Goal: Information Seeking & Learning: Learn about a topic

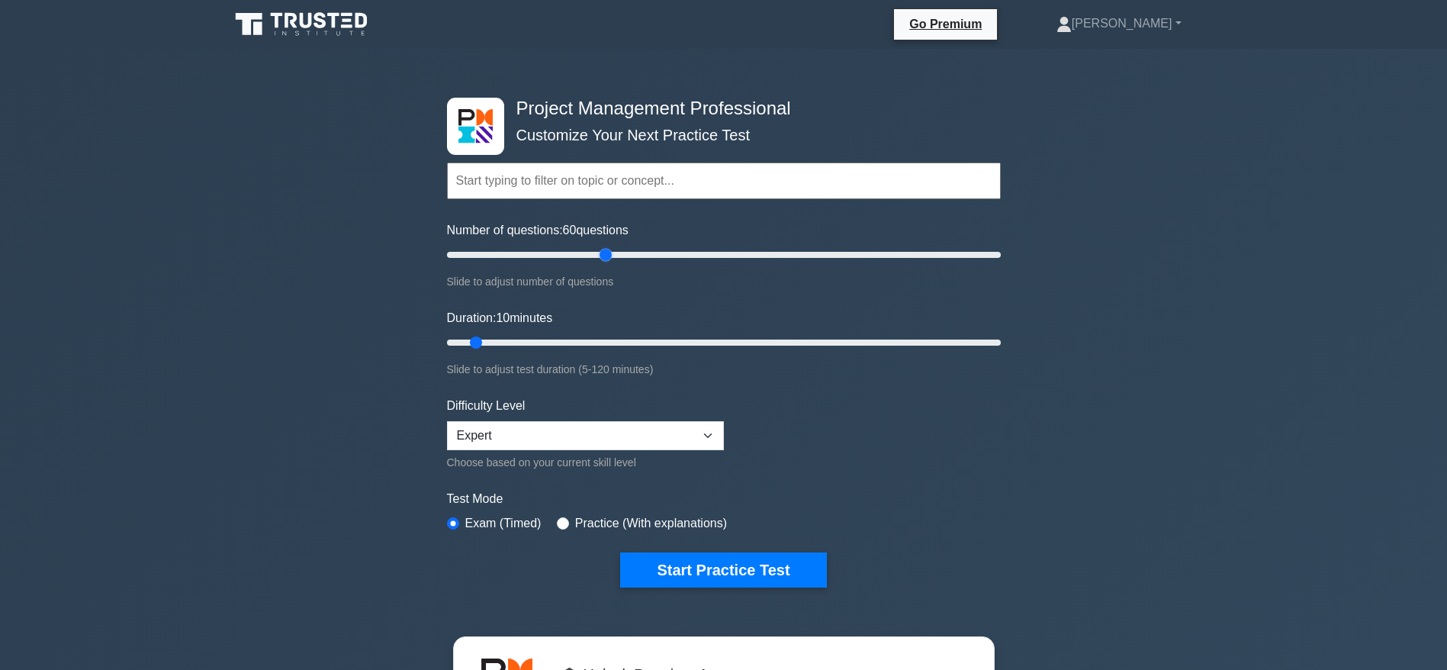
drag, startPoint x: 469, startPoint y: 258, endPoint x: 601, endPoint y: 267, distance: 132.3
type input "60"
click at [601, 264] on input "Number of questions: 60 questions" at bounding box center [724, 255] width 554 height 18
drag, startPoint x: 474, startPoint y: 340, endPoint x: 753, endPoint y: 343, distance: 278.4
type input "70"
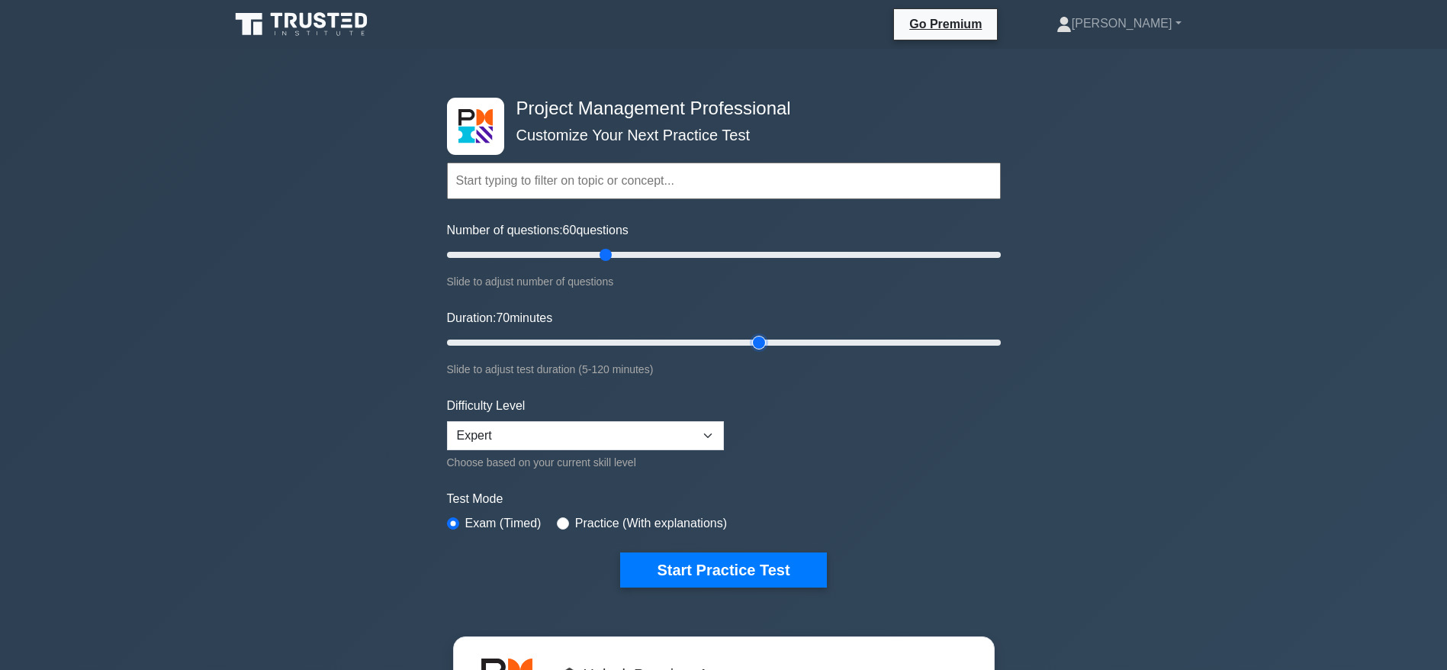
click at [753, 343] on input "Duration: 70 minutes" at bounding box center [724, 342] width 554 height 18
click at [725, 558] on button "Start Practice Test" at bounding box center [723, 569] width 206 height 35
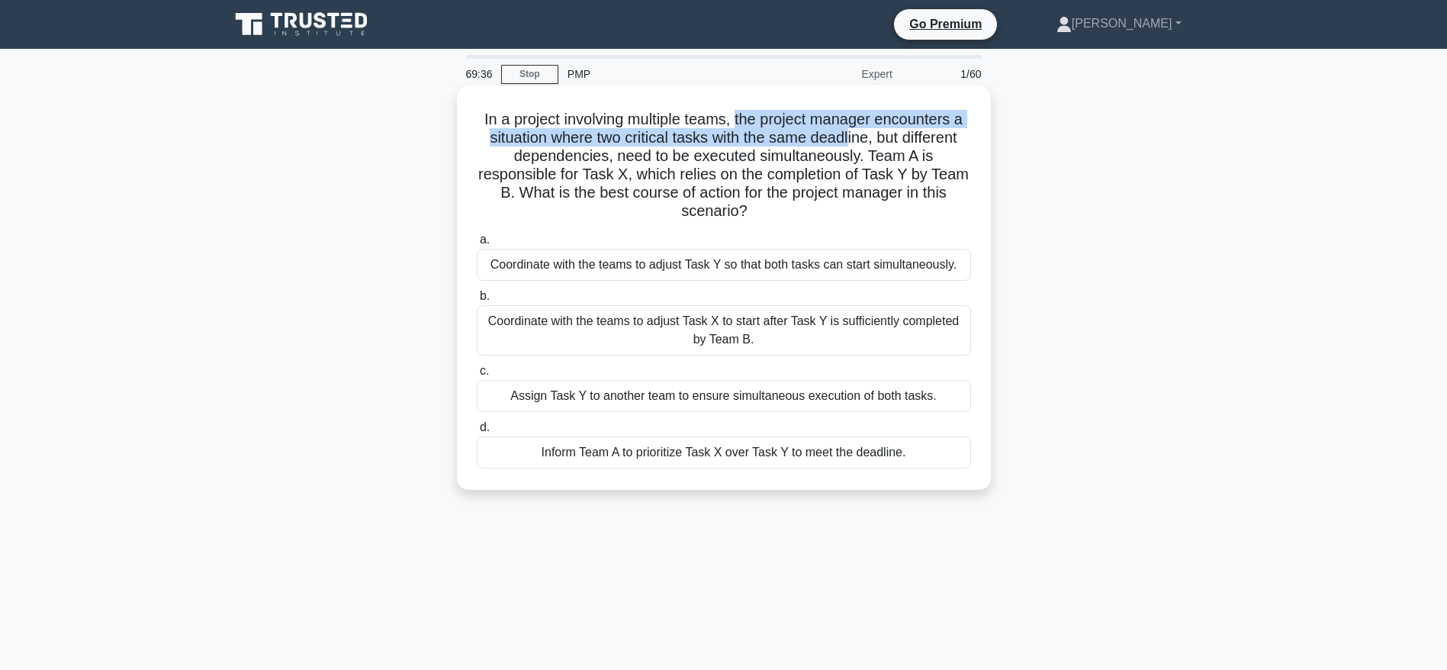
drag, startPoint x: 736, startPoint y: 121, endPoint x: 851, endPoint y: 135, distance: 116.1
click at [851, 135] on h5 "In a project involving multiple teams, the project manager encounters a situati…" at bounding box center [723, 165] width 497 height 111
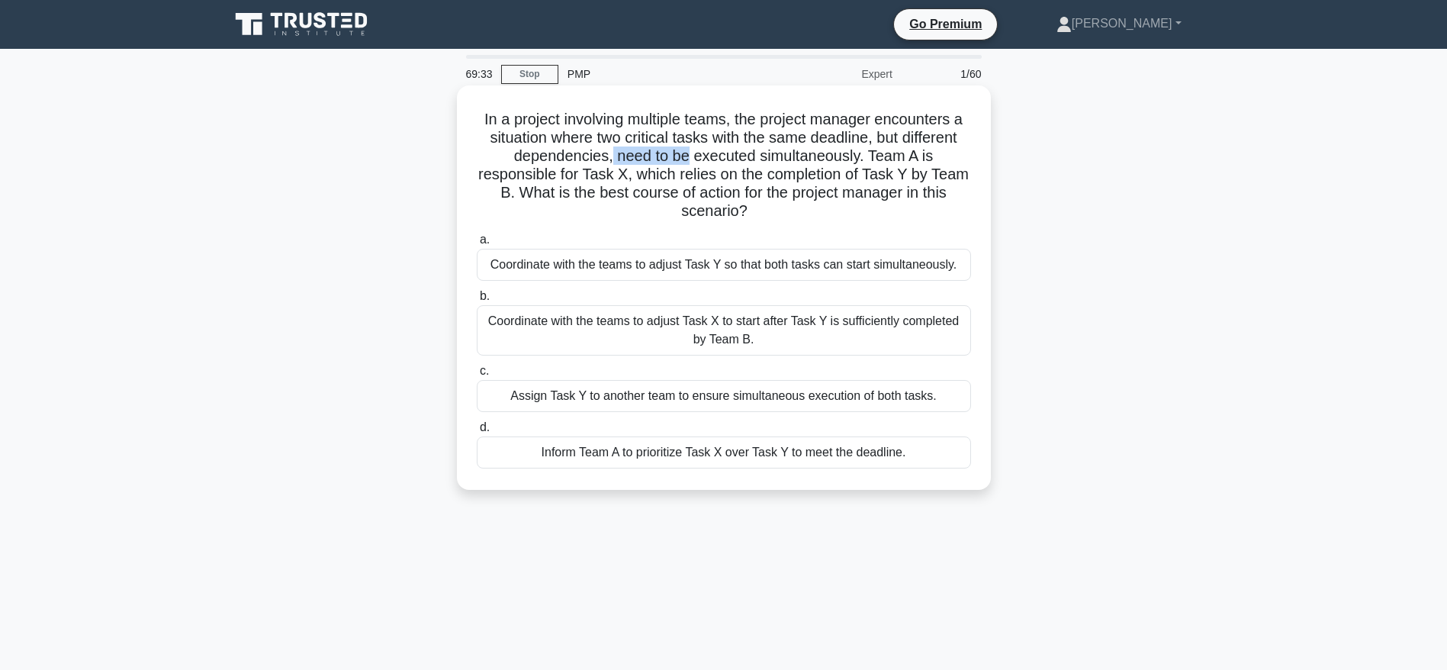
drag, startPoint x: 609, startPoint y: 159, endPoint x: 689, endPoint y: 160, distance: 80.1
click at [689, 160] on h5 "In a project involving multiple teams, the project manager encounters a situati…" at bounding box center [723, 165] width 497 height 111
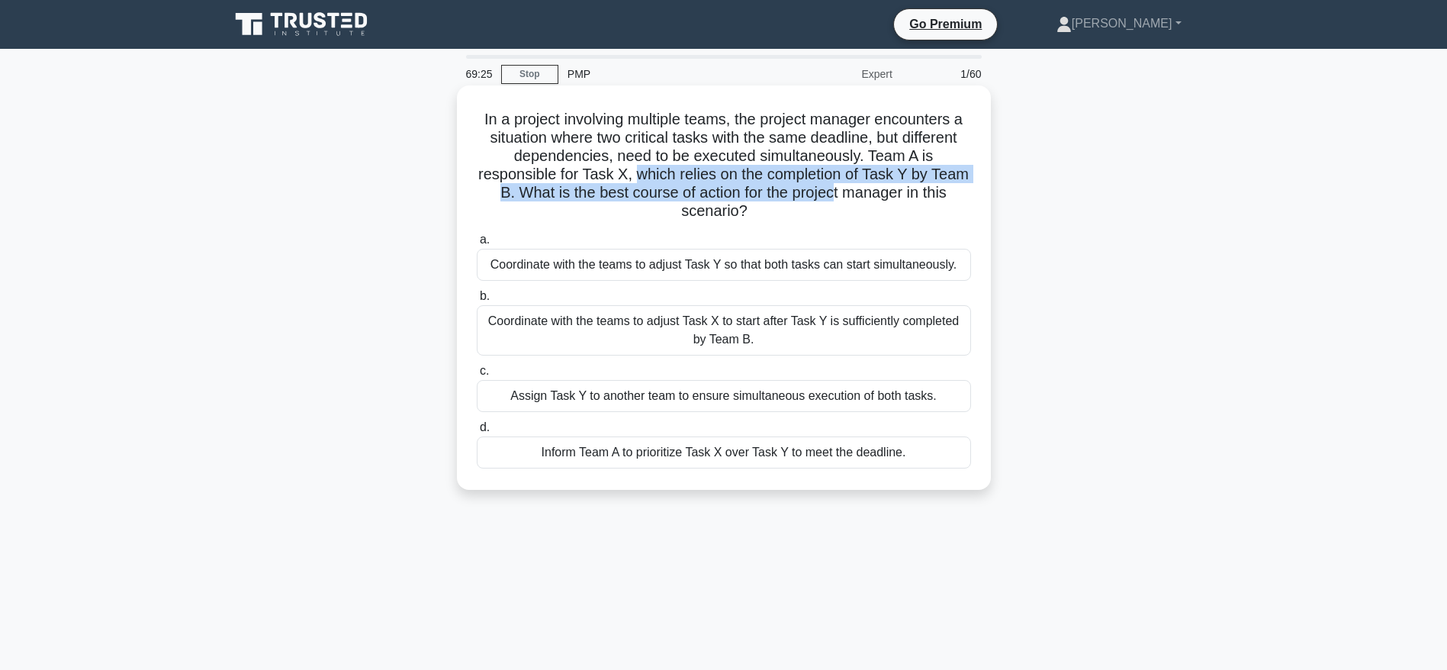
drag, startPoint x: 657, startPoint y: 172, endPoint x: 872, endPoint y: 199, distance: 216.7
click at [872, 199] on h5 "In a project involving multiple teams, the project manager encounters a situati…" at bounding box center [723, 165] width 497 height 111
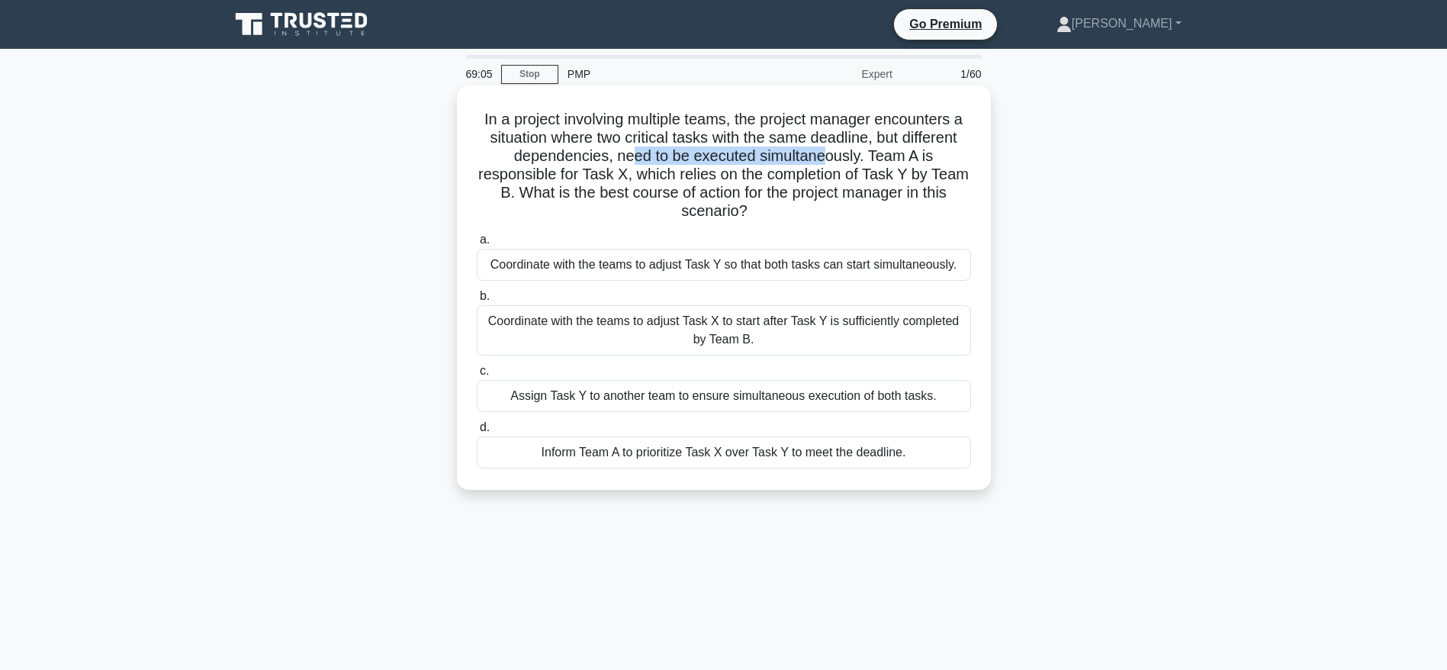
drag, startPoint x: 628, startPoint y: 156, endPoint x: 845, endPoint y: 155, distance: 217.4
click at [844, 155] on h5 "In a project involving multiple teams, the project manager encounters a situati…" at bounding box center [723, 165] width 497 height 111
click at [864, 153] on h5 "In a project involving multiple teams, the project manager encounters a situati…" at bounding box center [723, 165] width 497 height 111
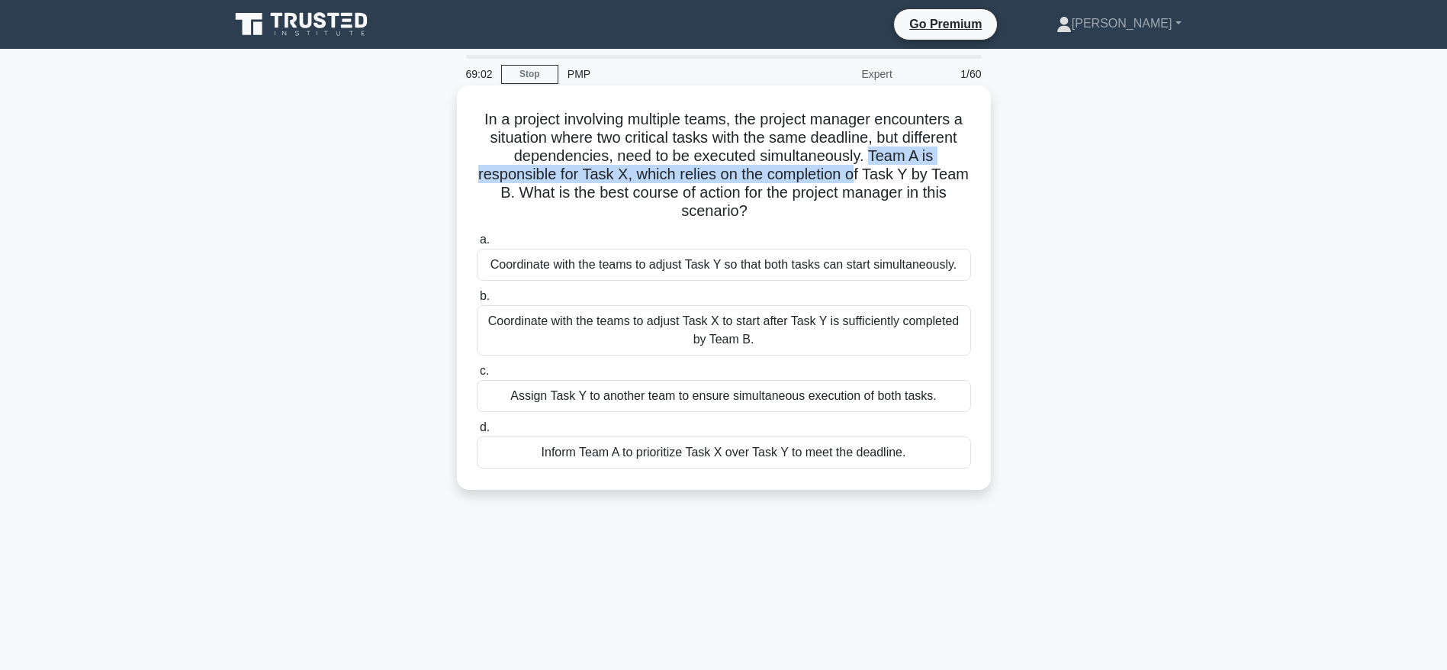
drag, startPoint x: 870, startPoint y: 156, endPoint x: 876, endPoint y: 177, distance: 21.3
click at [876, 177] on h5 "In a project involving multiple teams, the project manager encounters a situati…" at bounding box center [723, 165] width 497 height 111
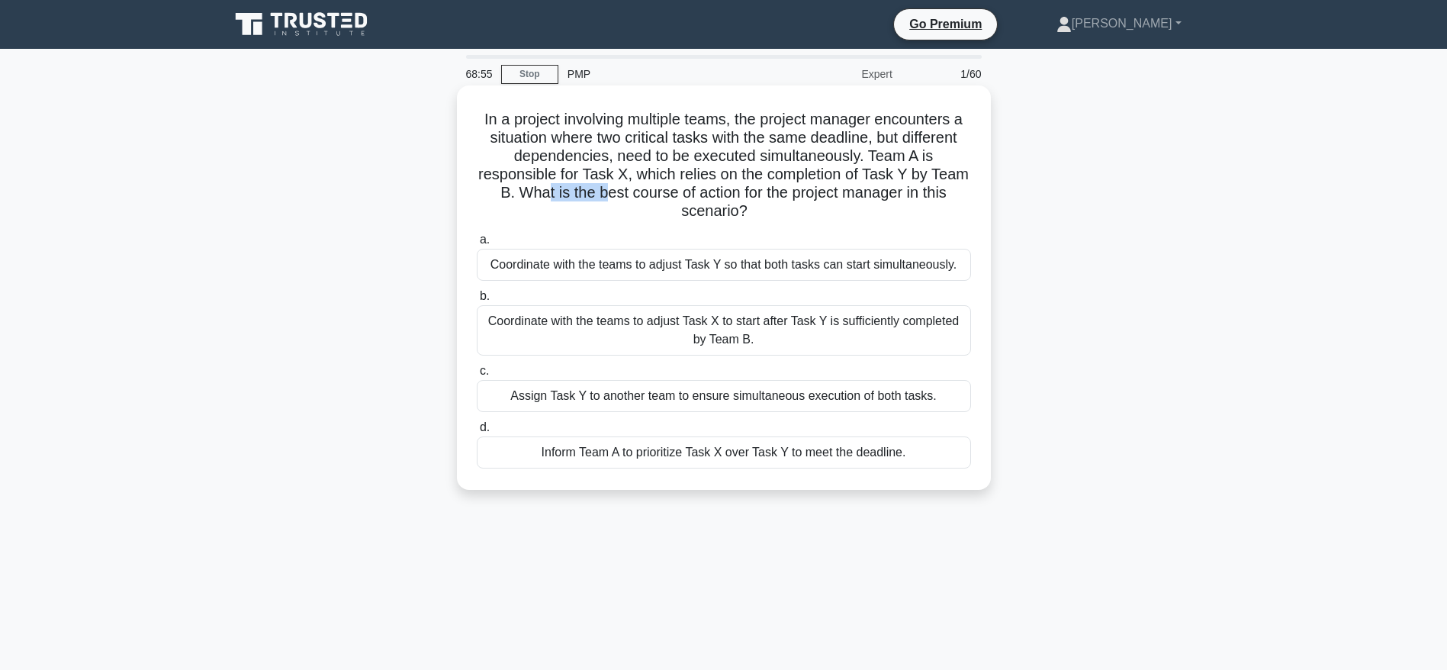
drag, startPoint x: 579, startPoint y: 194, endPoint x: 728, endPoint y: 194, distance: 149.5
click at [708, 194] on h5 "In a project involving multiple teams, the project manager encounters a situati…" at bounding box center [723, 165] width 497 height 111
drag, startPoint x: 834, startPoint y: 203, endPoint x: 879, endPoint y: 205, distance: 45.1
click at [879, 205] on h5 "In a project involving multiple teams, the project manager encounters a situati…" at bounding box center [723, 165] width 497 height 111
click at [756, 270] on div "Coordinate with the teams to adjust Task Y so that both tasks can start simulta…" at bounding box center [724, 265] width 494 height 32
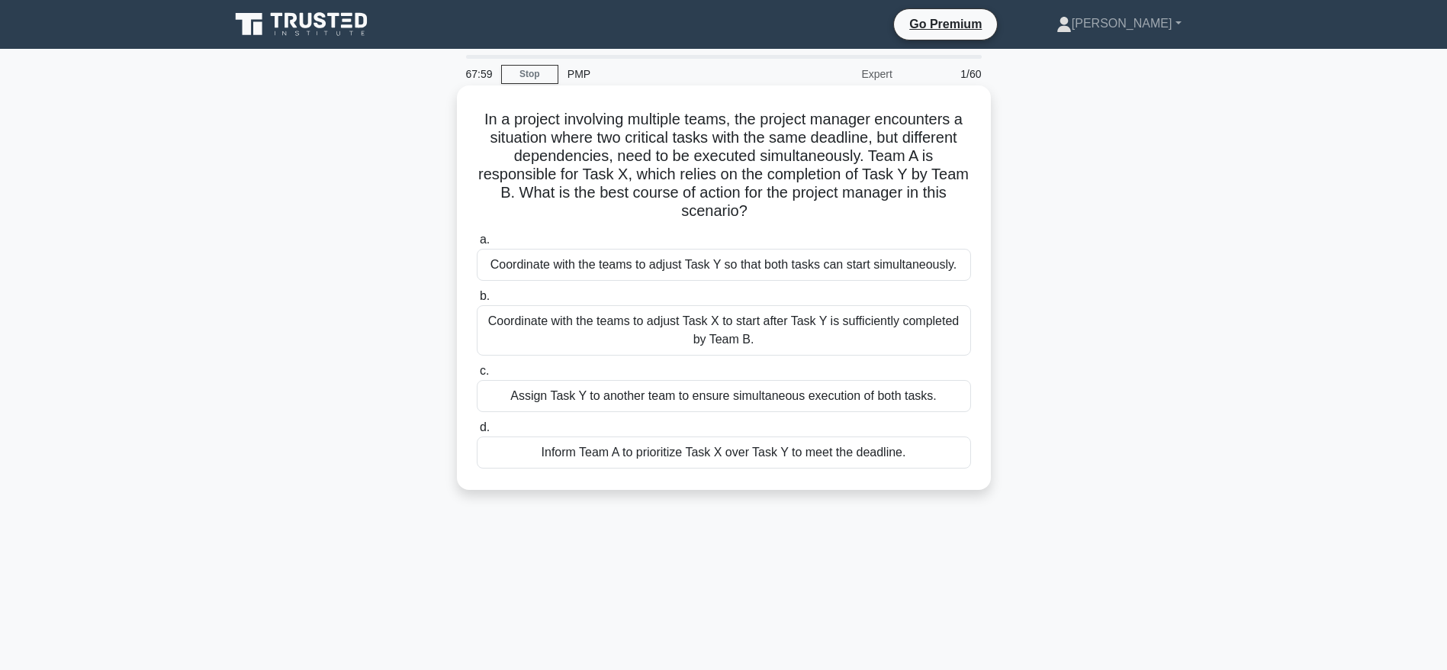
click at [477, 245] on input "a. Coordinate with the teams to adjust Task Y so that both tasks can start simu…" at bounding box center [477, 240] width 0 height 10
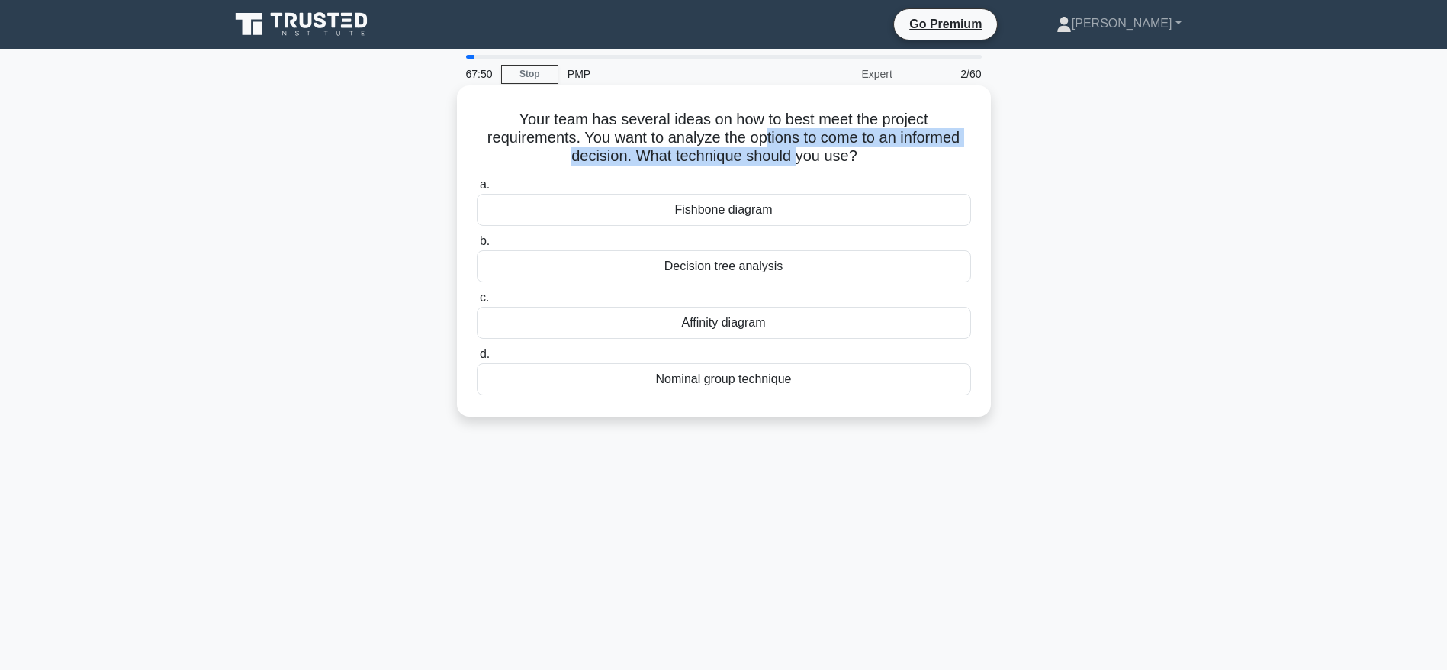
drag, startPoint x: 766, startPoint y: 143, endPoint x: 796, endPoint y: 160, distance: 35.2
click at [796, 160] on h5 "Your team has several ideas on how to best meet the project requirements. You w…" at bounding box center [723, 138] width 497 height 56
click at [824, 165] on h5 "Your team has several ideas on how to best meet the project requirements. You w…" at bounding box center [723, 138] width 497 height 56
drag, startPoint x: 619, startPoint y: 141, endPoint x: 877, endPoint y: 149, distance: 258.7
click at [877, 149] on h5 "Your team has several ideas on how to best meet the project requirements. You w…" at bounding box center [723, 138] width 497 height 56
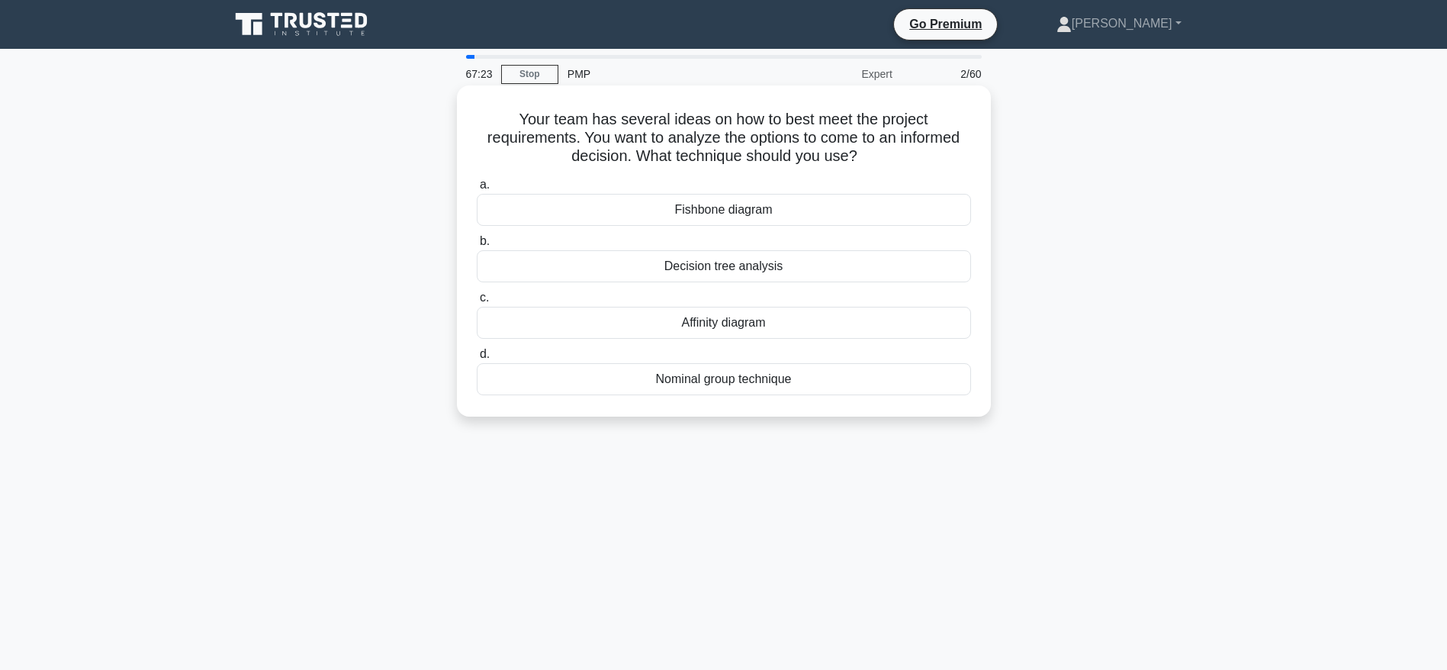
click at [722, 263] on div "Decision tree analysis" at bounding box center [724, 266] width 494 height 32
click at [477, 246] on input "b. Decision tree analysis" at bounding box center [477, 241] width 0 height 10
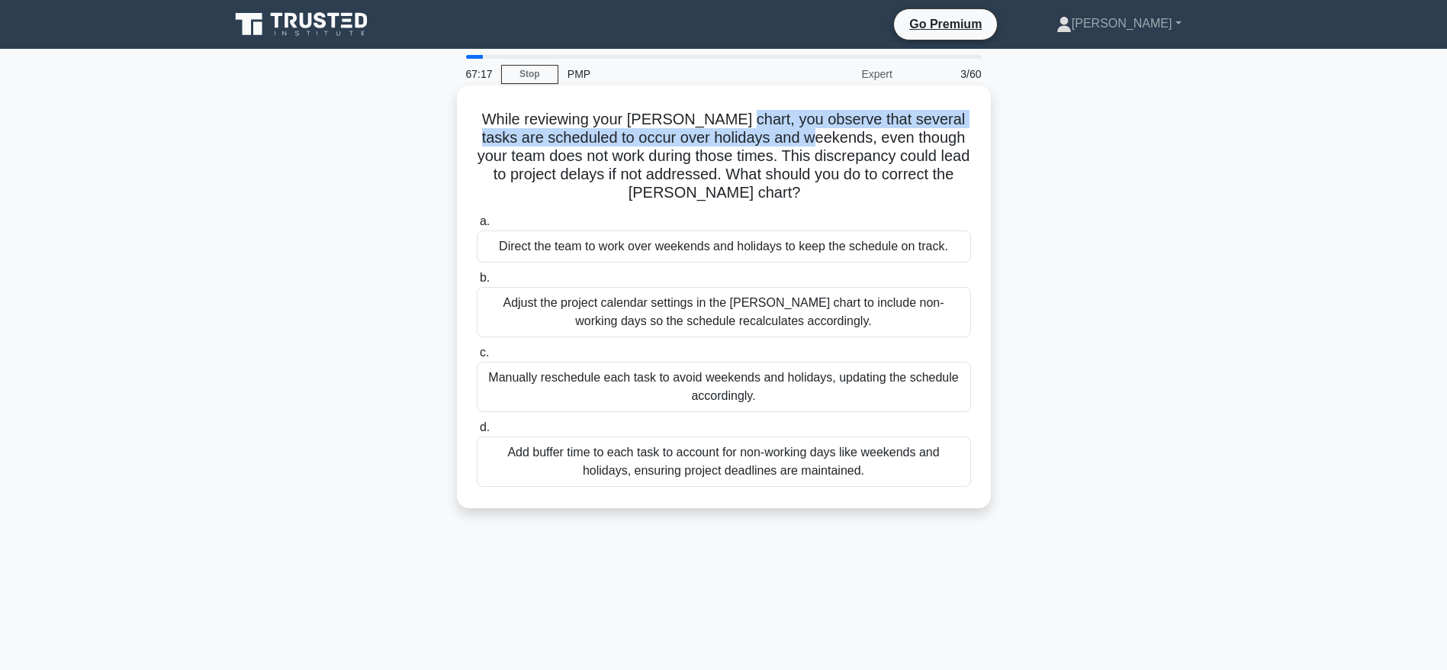
drag, startPoint x: 737, startPoint y: 111, endPoint x: 825, endPoint y: 132, distance: 90.8
click at [825, 132] on h5 "While reviewing your Gantt chart, you observe that several tasks are scheduled …" at bounding box center [723, 156] width 497 height 93
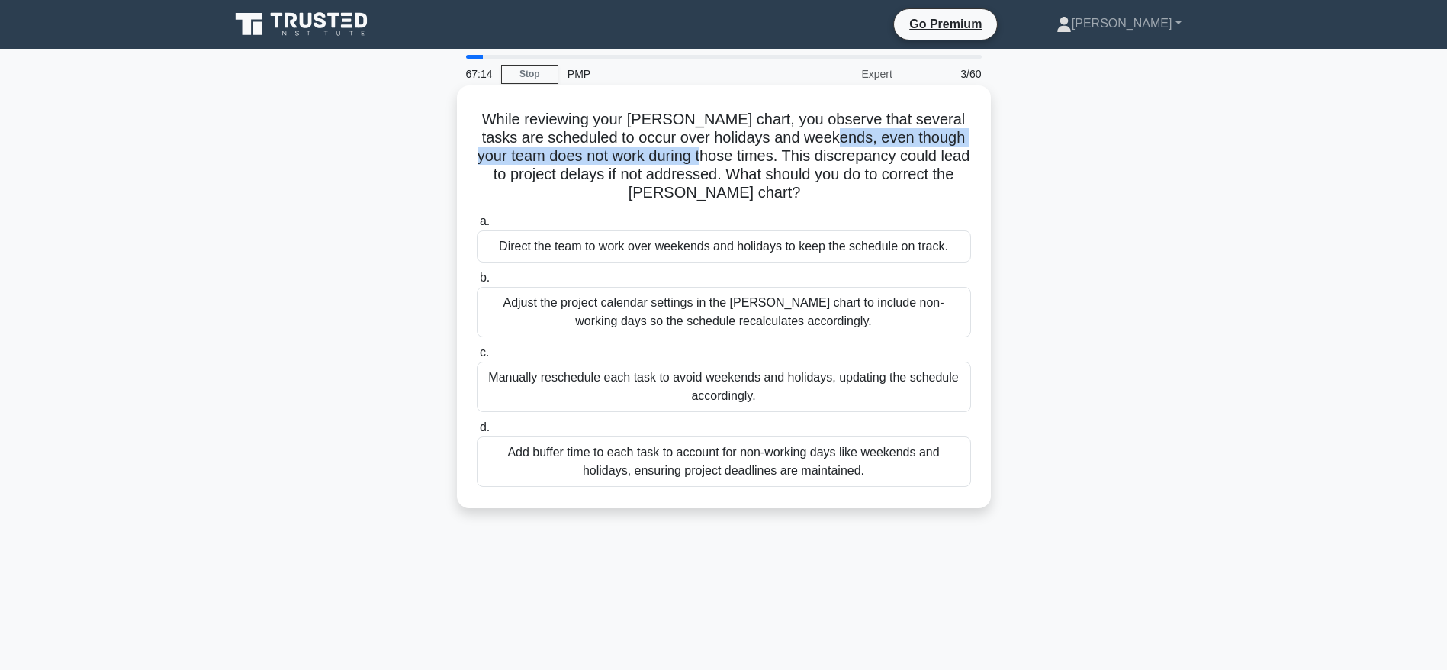
drag, startPoint x: 847, startPoint y: 143, endPoint x: 737, endPoint y: 157, distance: 110.0
click at [737, 157] on h5 "While reviewing your Gantt chart, you observe that several tasks are scheduled …" at bounding box center [723, 156] width 497 height 93
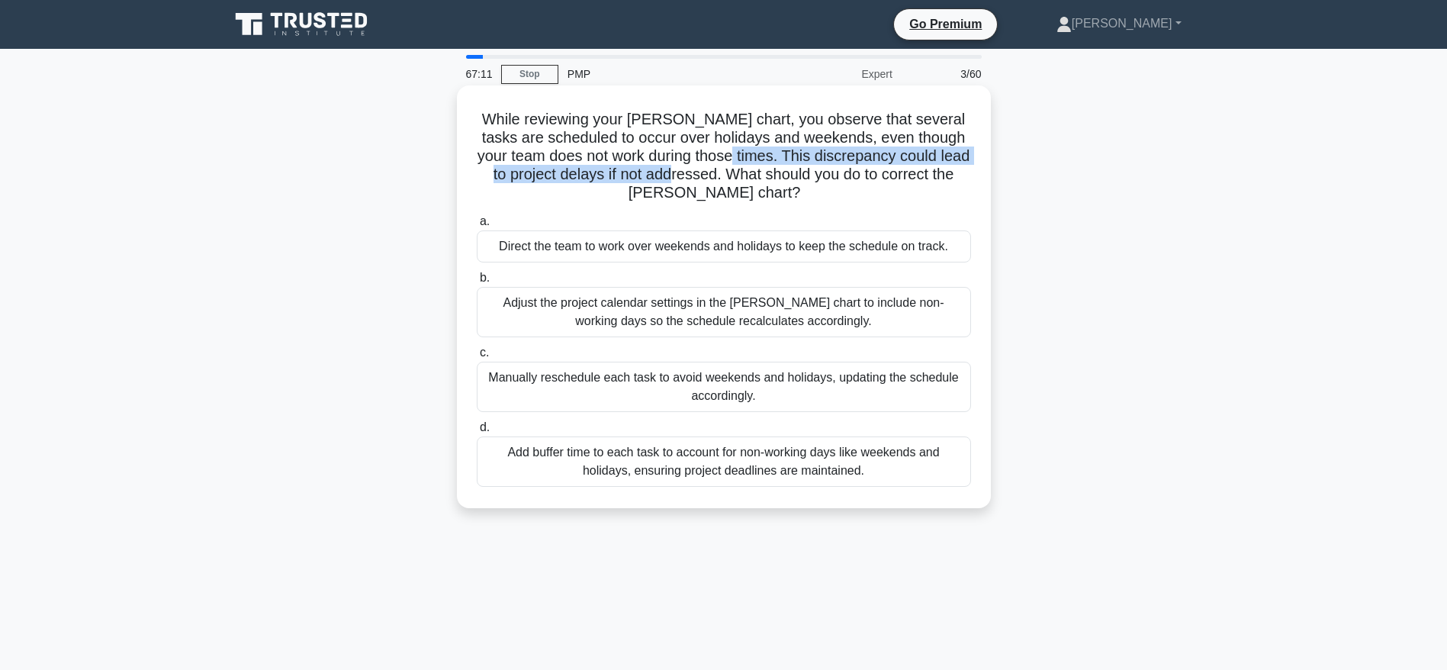
drag, startPoint x: 764, startPoint y: 153, endPoint x: 721, endPoint y: 174, distance: 48.4
click at [721, 174] on h5 "While reviewing your Gantt chart, you observe that several tasks are scheduled …" at bounding box center [723, 156] width 497 height 93
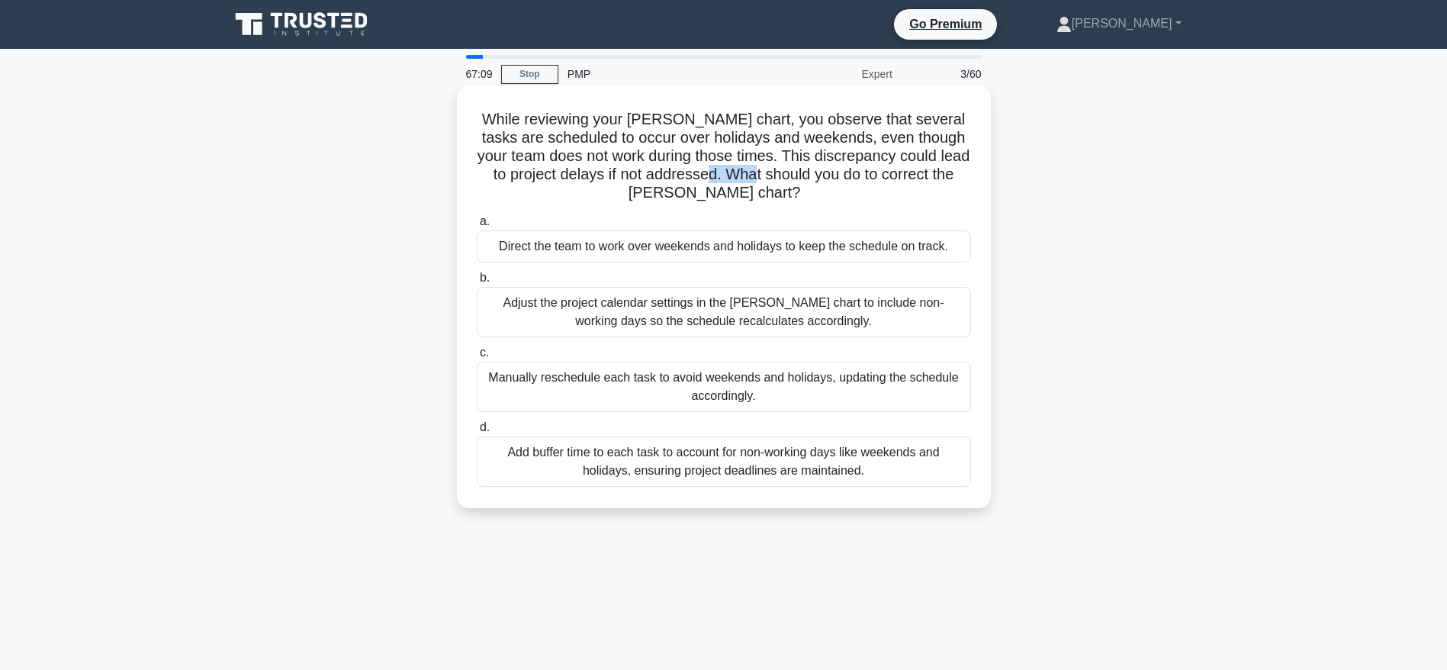
drag, startPoint x: 757, startPoint y: 172, endPoint x: 800, endPoint y: 180, distance: 44.1
click at [800, 180] on h5 "While reviewing your Gantt chart, you observe that several tasks are scheduled …" at bounding box center [723, 156] width 497 height 93
click at [662, 313] on div "Adjust the project calendar settings in the Gantt chart to include non-working …" at bounding box center [724, 312] width 494 height 50
click at [477, 283] on input "b. Adjust the project calendar settings in the Gantt chart to include non-worki…" at bounding box center [477, 278] width 0 height 10
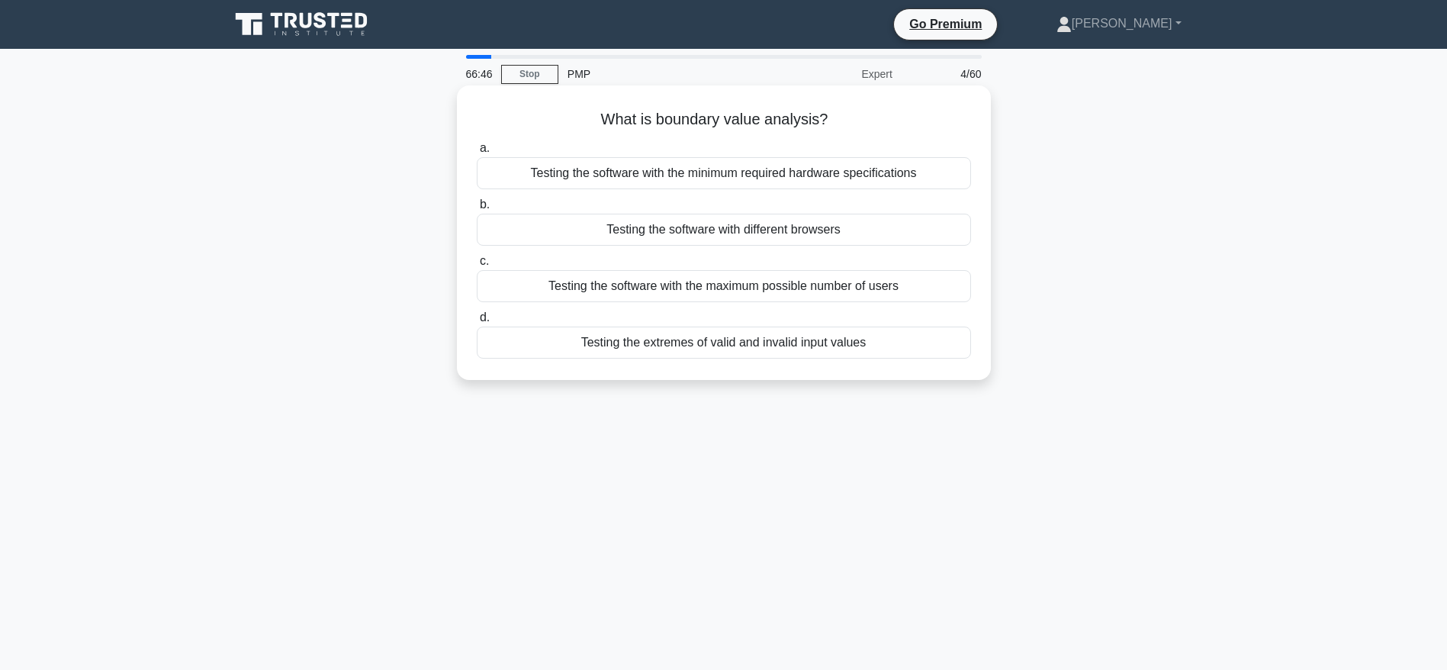
drag, startPoint x: 606, startPoint y: 114, endPoint x: 840, endPoint y: 121, distance: 234.2
click at [840, 121] on h5 "What is boundary value analysis? .spinner_0XTQ{transform-origin:center;animatio…" at bounding box center [723, 120] width 497 height 20
click at [712, 349] on div "Testing the extremes of valid and invalid input values" at bounding box center [724, 342] width 494 height 32
click at [477, 323] on input "d. Testing the extremes of valid and invalid input values" at bounding box center [477, 318] width 0 height 10
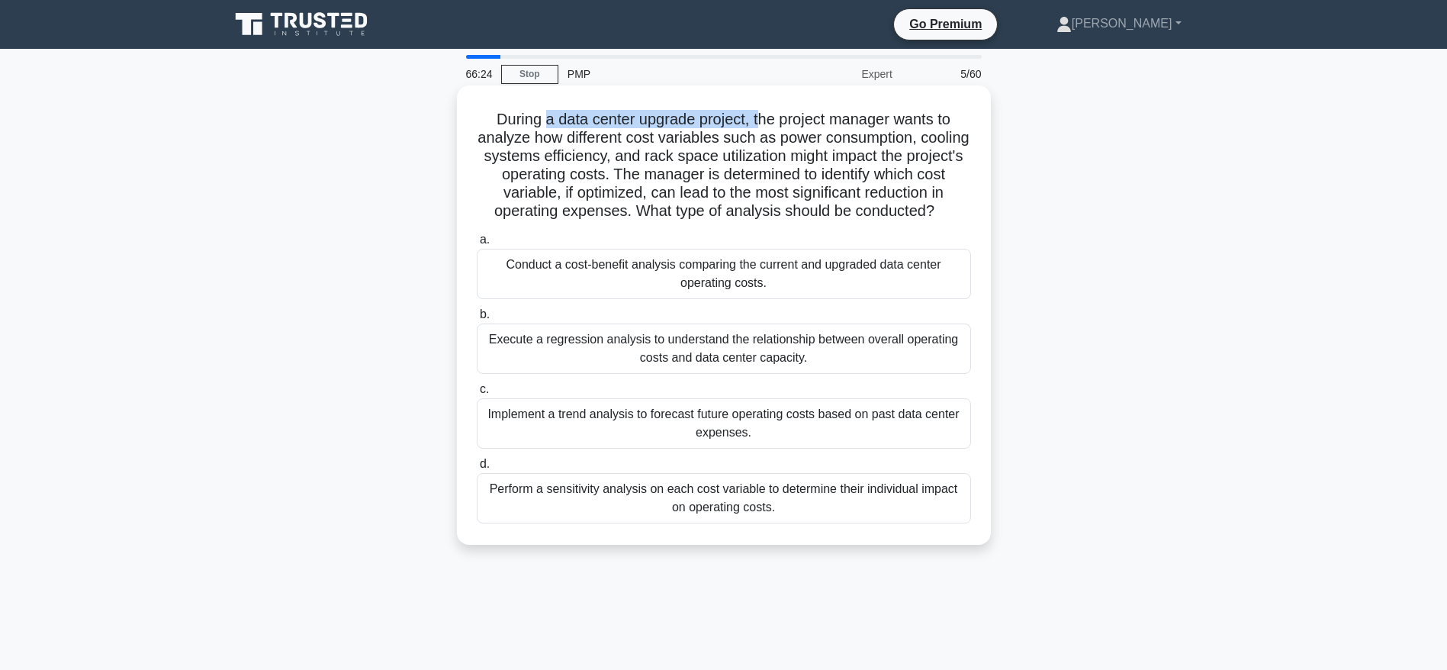
drag, startPoint x: 543, startPoint y: 117, endPoint x: 760, endPoint y: 119, distance: 217.4
click at [760, 119] on h5 "During a data center upgrade project, the project manager wants to analyze how …" at bounding box center [723, 165] width 497 height 111
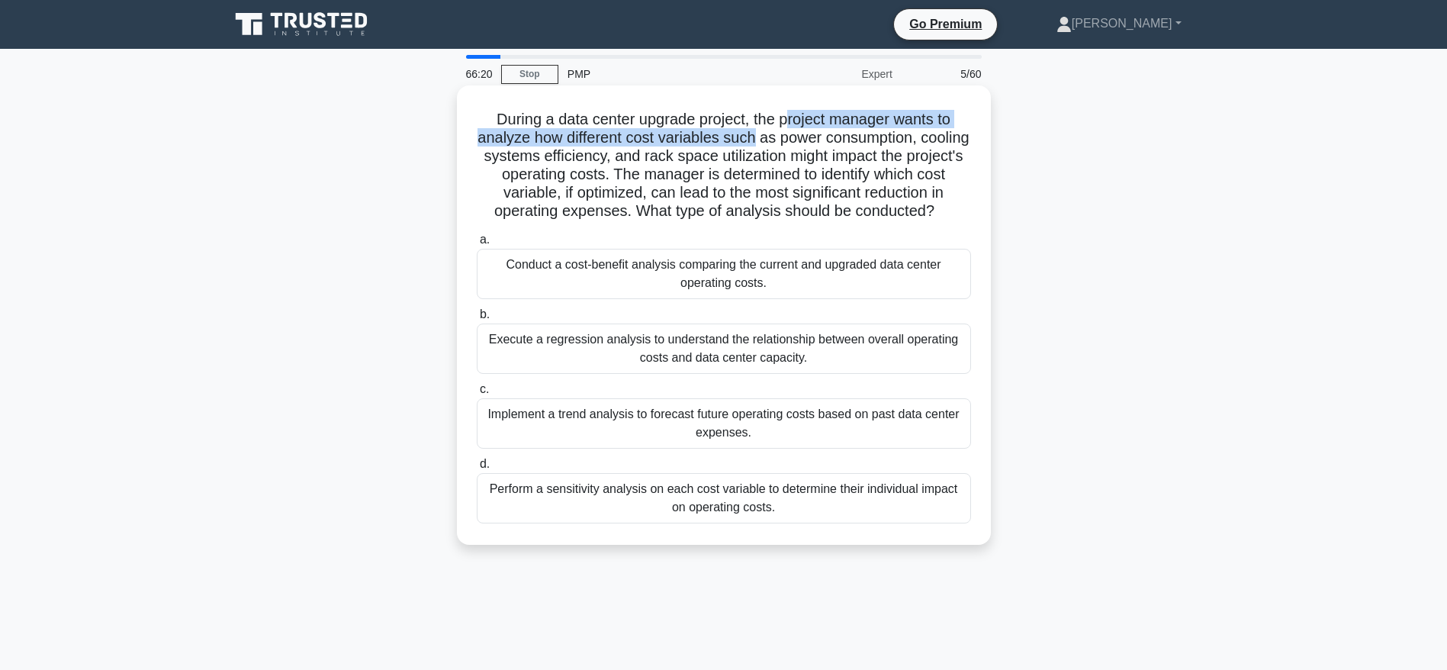
drag, startPoint x: 785, startPoint y: 121, endPoint x: 783, endPoint y: 147, distance: 26.7
click at [783, 147] on h5 "During a data center upgrade project, the project manager wants to analyze how …" at bounding box center [723, 165] width 497 height 111
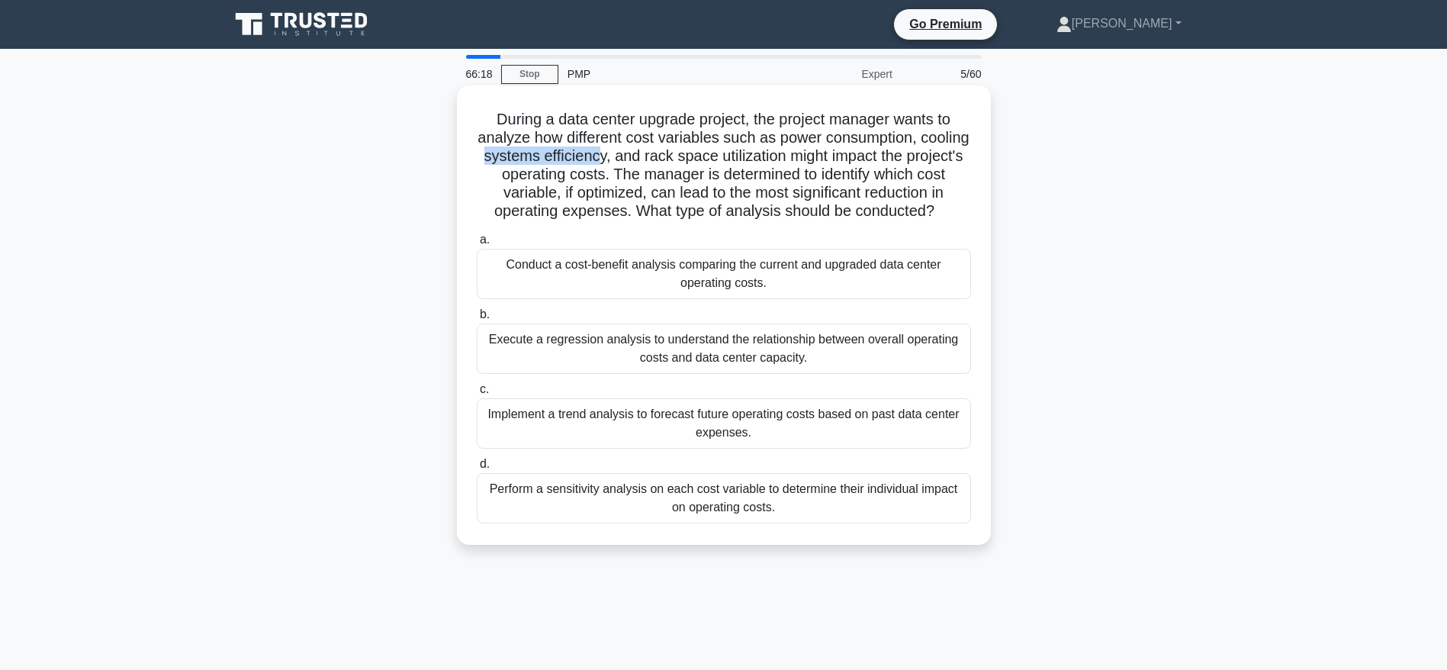
drag, startPoint x: 532, startPoint y: 157, endPoint x: 654, endPoint y: 148, distance: 122.4
click at [654, 148] on h5 "During a data center upgrade project, the project manager wants to analyze how …" at bounding box center [723, 165] width 497 height 111
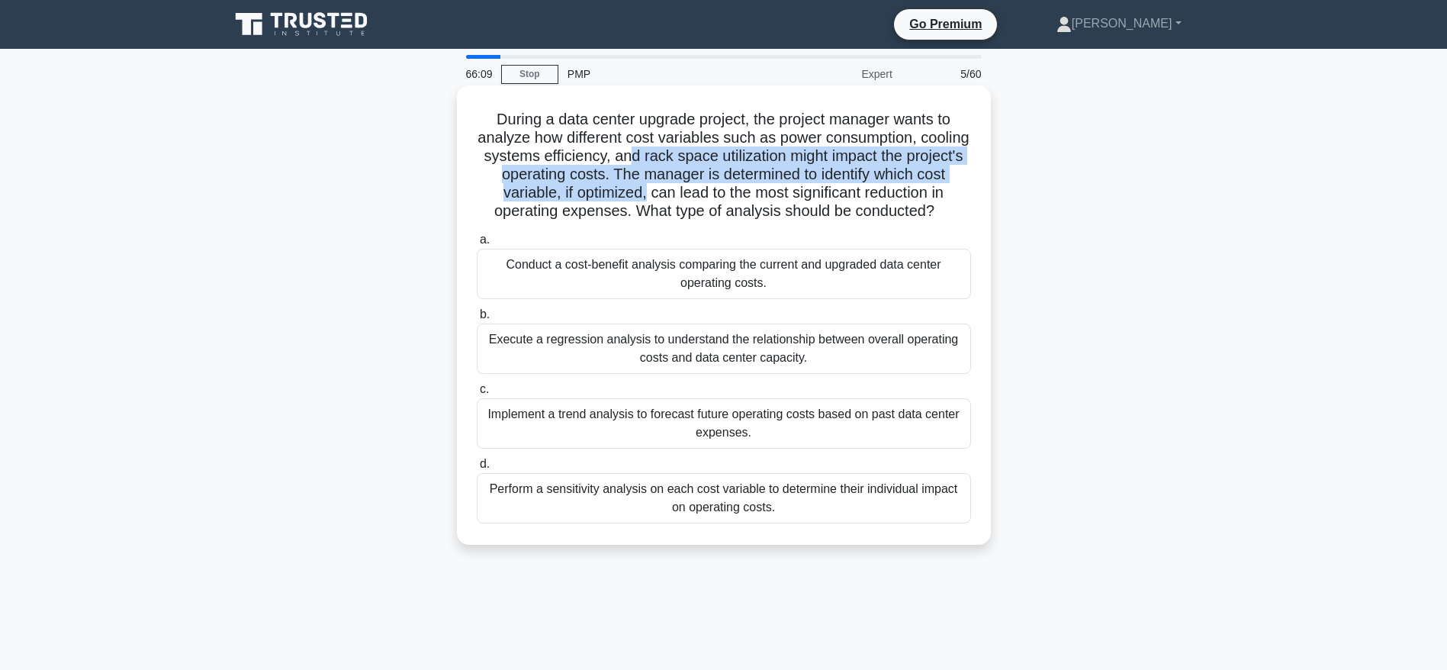
drag, startPoint x: 684, startPoint y: 150, endPoint x: 659, endPoint y: 195, distance: 51.6
click at [659, 195] on h5 "During a data center upgrade project, the project manager wants to analyze how …" at bounding box center [723, 165] width 497 height 111
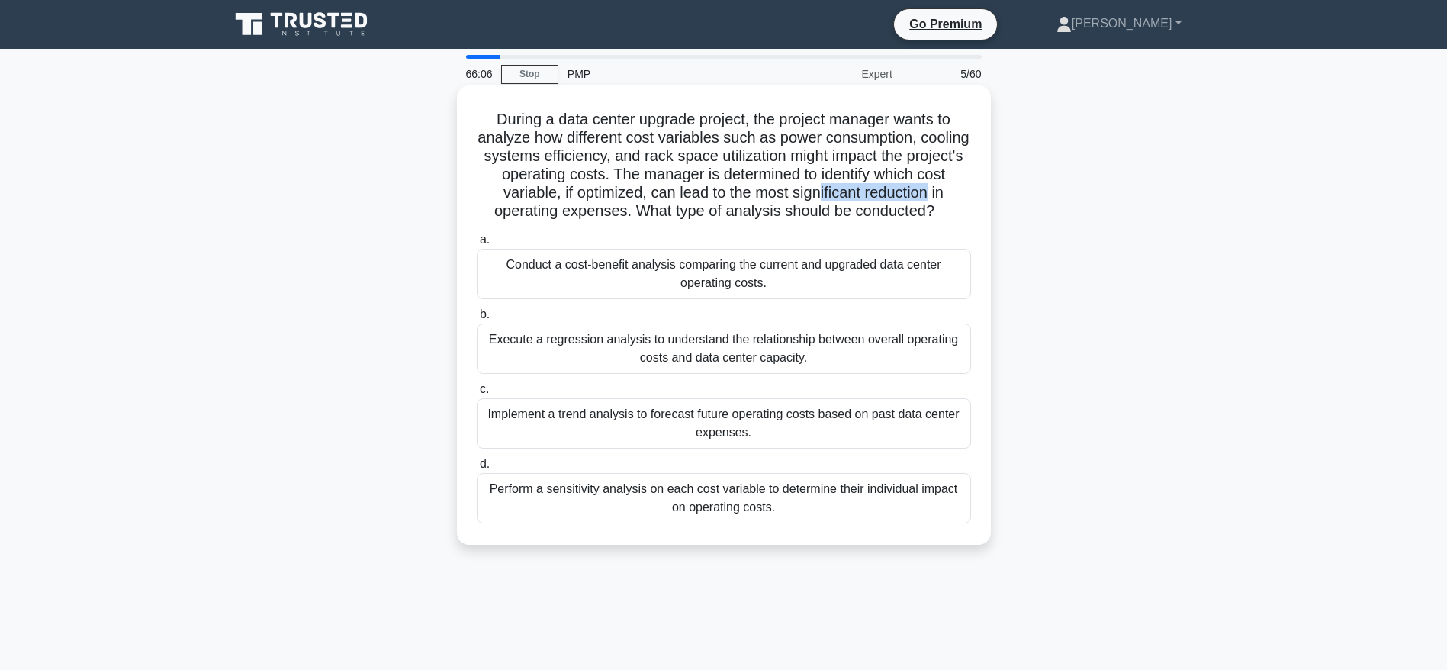
drag, startPoint x: 837, startPoint y: 190, endPoint x: 950, endPoint y: 201, distance: 113.5
click at [950, 201] on h5 "During a data center upgrade project, the project manager wants to analyze how …" at bounding box center [723, 165] width 497 height 111
drag, startPoint x: 645, startPoint y: 209, endPoint x: 928, endPoint y: 210, distance: 283.0
click at [927, 210] on h5 "During a data center upgrade project, the project manager wants to analyze how …" at bounding box center [723, 165] width 497 height 111
click at [719, 422] on div "Implement a trend analysis to forecast future operating costs based on past dat…" at bounding box center [724, 423] width 494 height 50
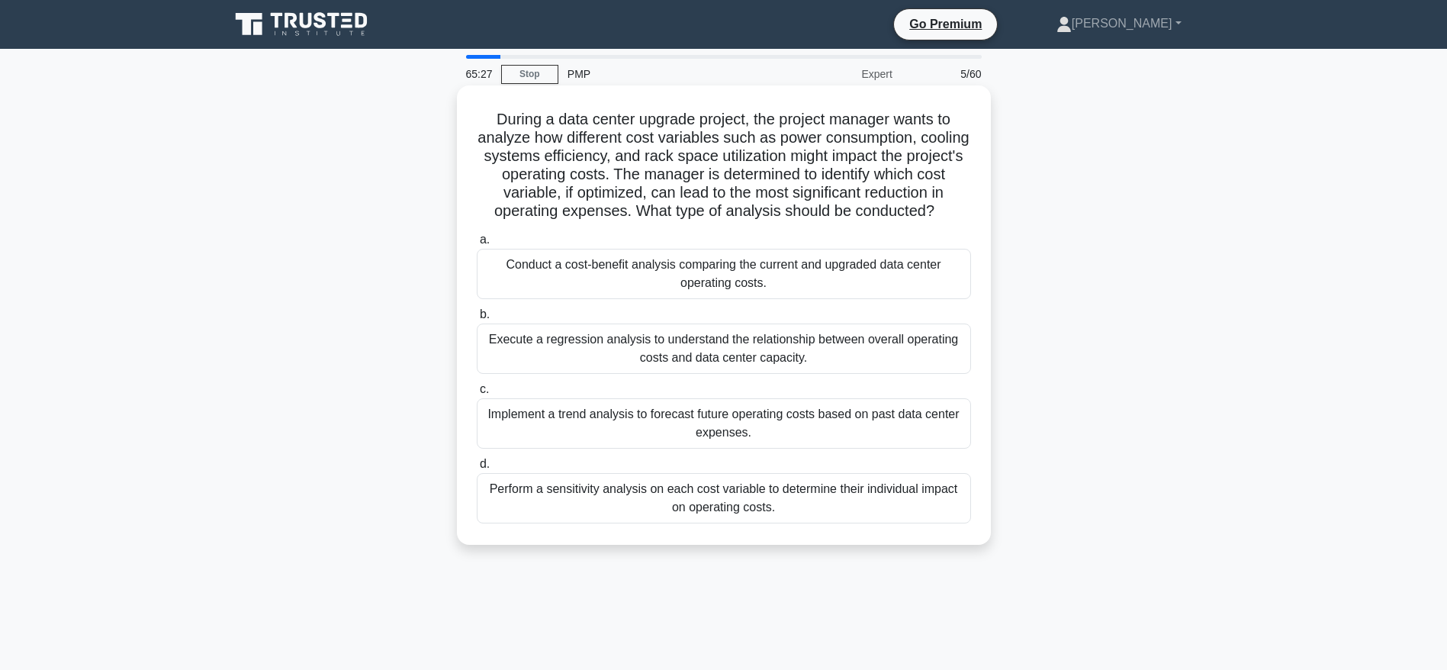
click at [477, 394] on input "c. Implement a trend analysis to forecast future operating costs based on past …" at bounding box center [477, 389] width 0 height 10
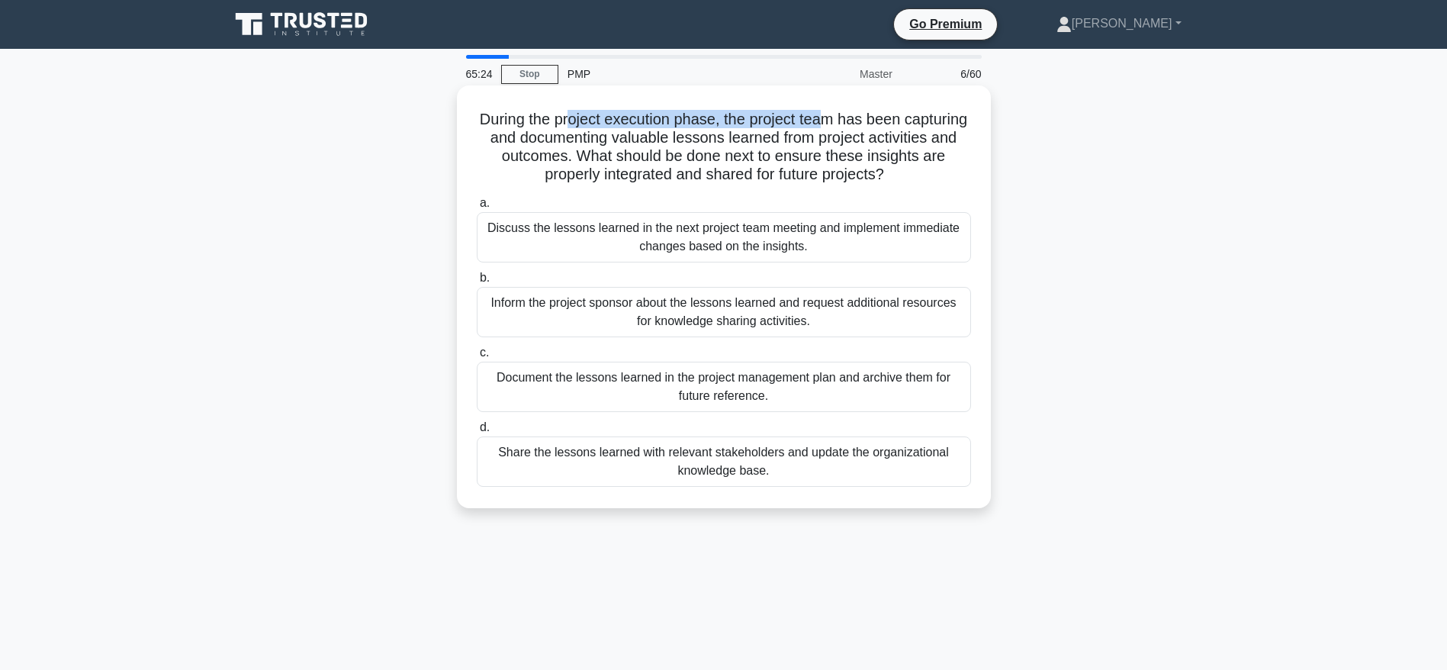
drag, startPoint x: 604, startPoint y: 116, endPoint x: 856, endPoint y: 126, distance: 252.6
click at [856, 126] on h5 "During the project execution phase, the project team has been capturing and doc…" at bounding box center [723, 147] width 497 height 75
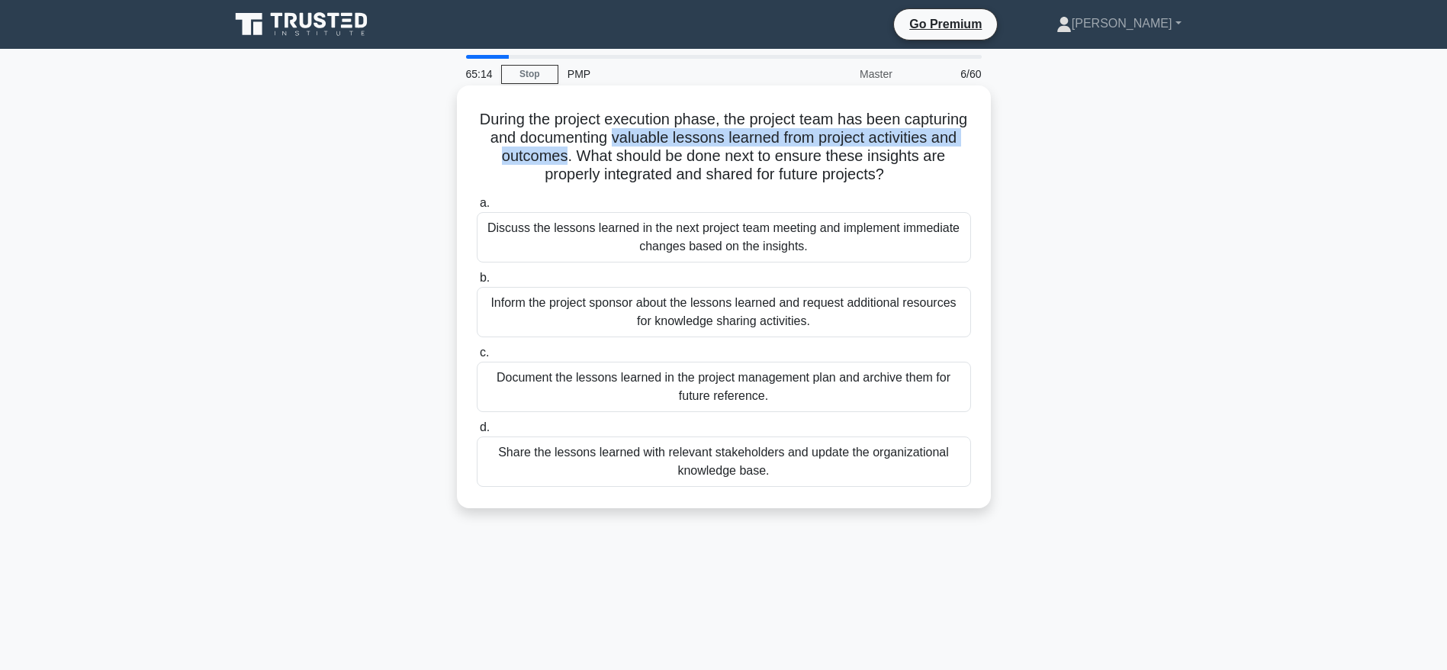
drag, startPoint x: 693, startPoint y: 139, endPoint x: 655, endPoint y: 154, distance: 41.1
click at [655, 154] on h5 "During the project execution phase, the project team has been capturing and doc…" at bounding box center [723, 147] width 497 height 75
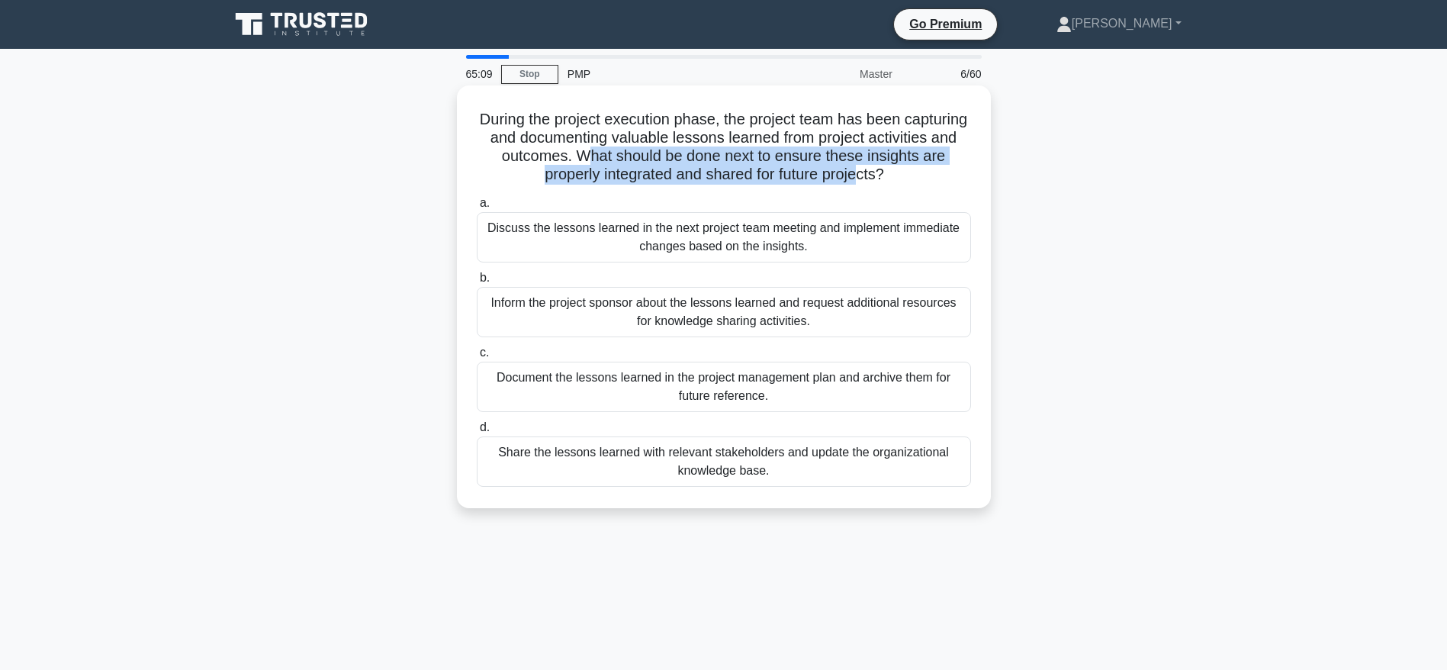
drag, startPoint x: 681, startPoint y: 153, endPoint x: 901, endPoint y: 178, distance: 221.0
click at [901, 178] on h5 "During the project execution phase, the project team has been capturing and doc…" at bounding box center [723, 147] width 497 height 75
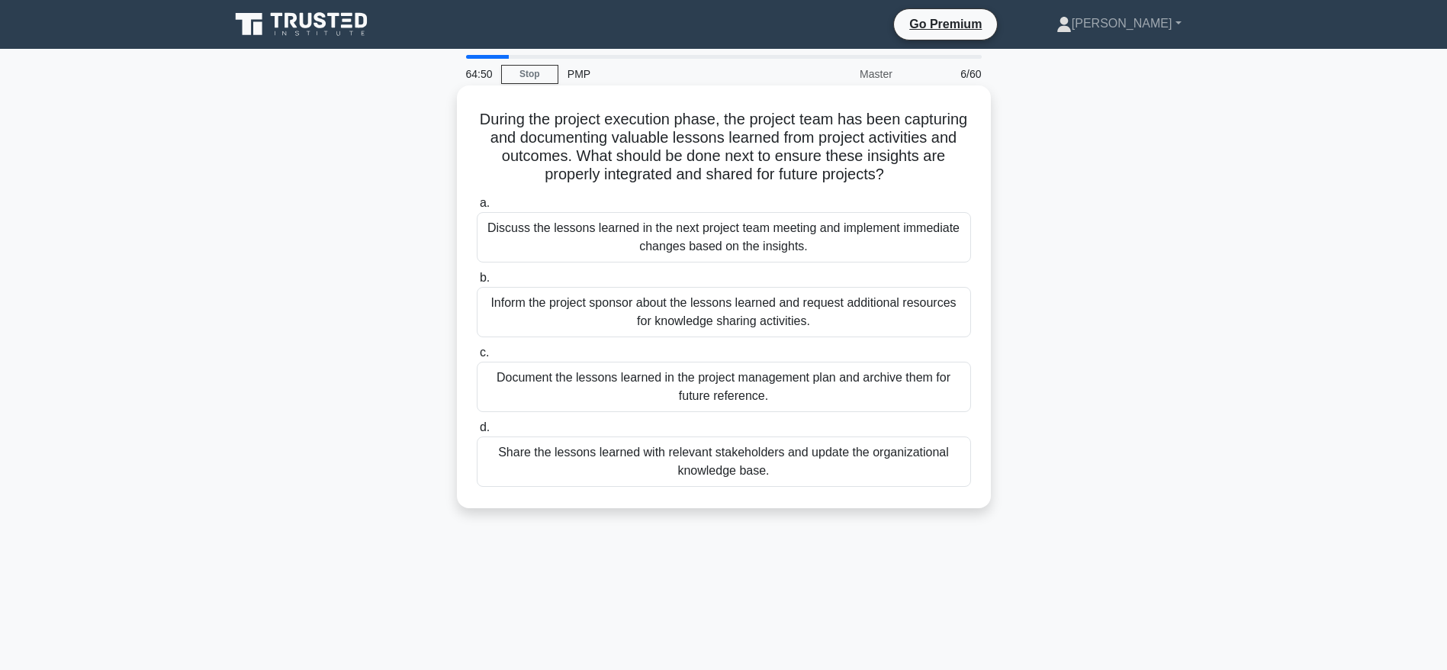
click at [738, 390] on div "Document the lessons learned in the project management plan and archive them fo…" at bounding box center [724, 387] width 494 height 50
click at [477, 358] on input "c. Document the lessons learned in the project management plan and archive them…" at bounding box center [477, 353] width 0 height 10
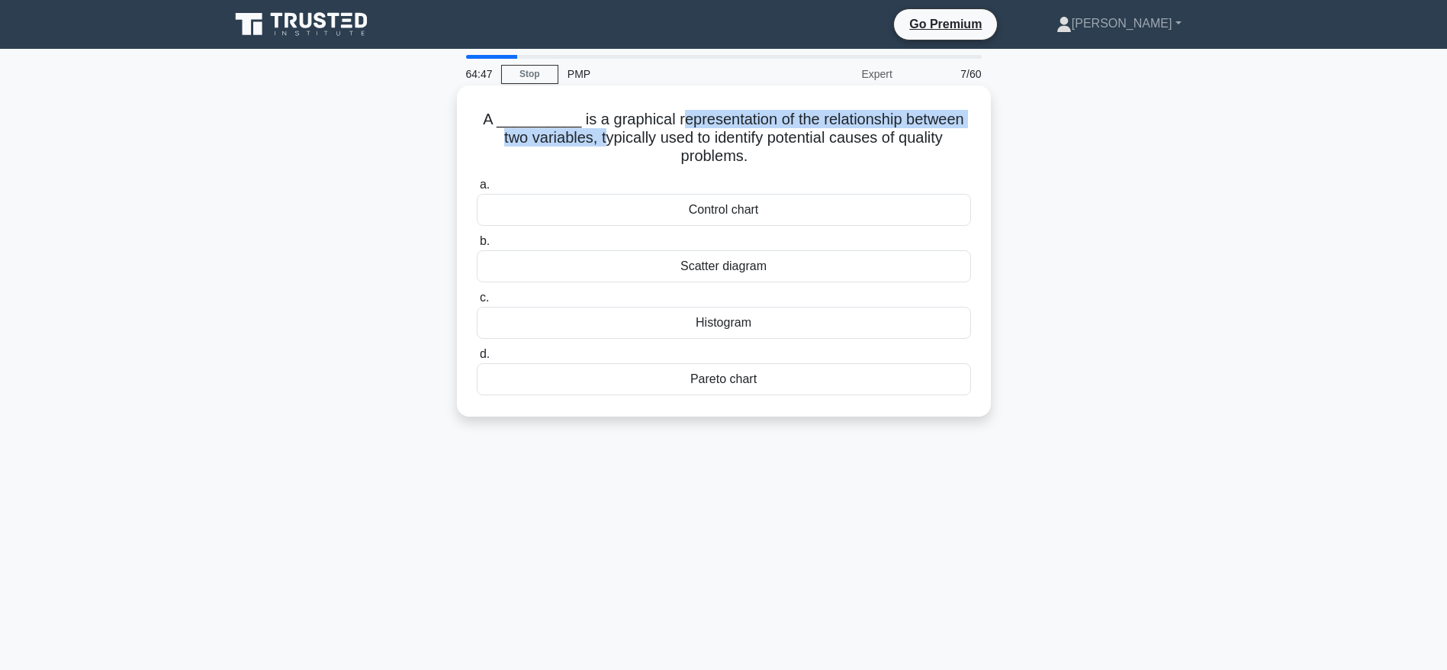
drag, startPoint x: 670, startPoint y: 111, endPoint x: 602, endPoint y: 143, distance: 75.4
click at [602, 143] on h5 "A __________ is a graphical representation of the relationship between two vari…" at bounding box center [723, 138] width 497 height 56
click at [708, 268] on div "Scatter diagram" at bounding box center [724, 266] width 494 height 32
click at [477, 246] on input "b. Scatter diagram" at bounding box center [477, 241] width 0 height 10
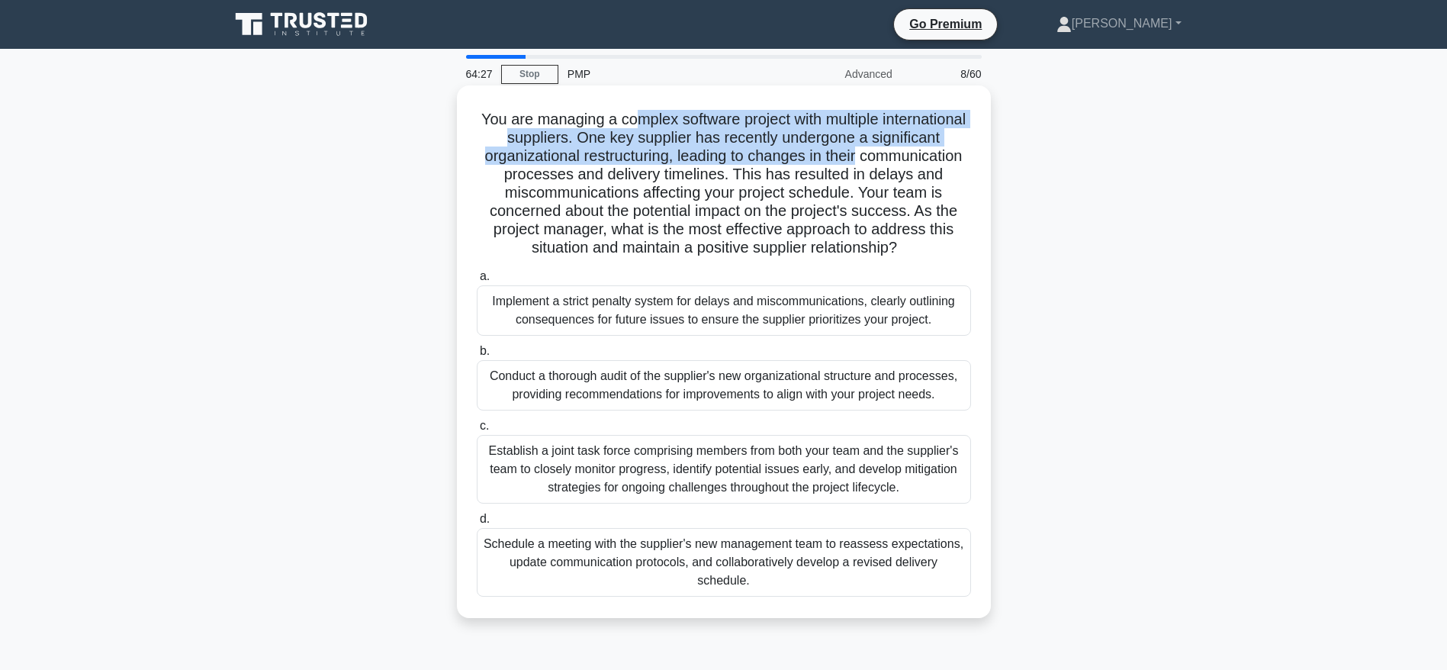
drag, startPoint x: 676, startPoint y: 114, endPoint x: 952, endPoint y: 159, distance: 279.0
click at [952, 159] on h5 "You are managing a complex software project with multiple international supplie…" at bounding box center [723, 184] width 497 height 148
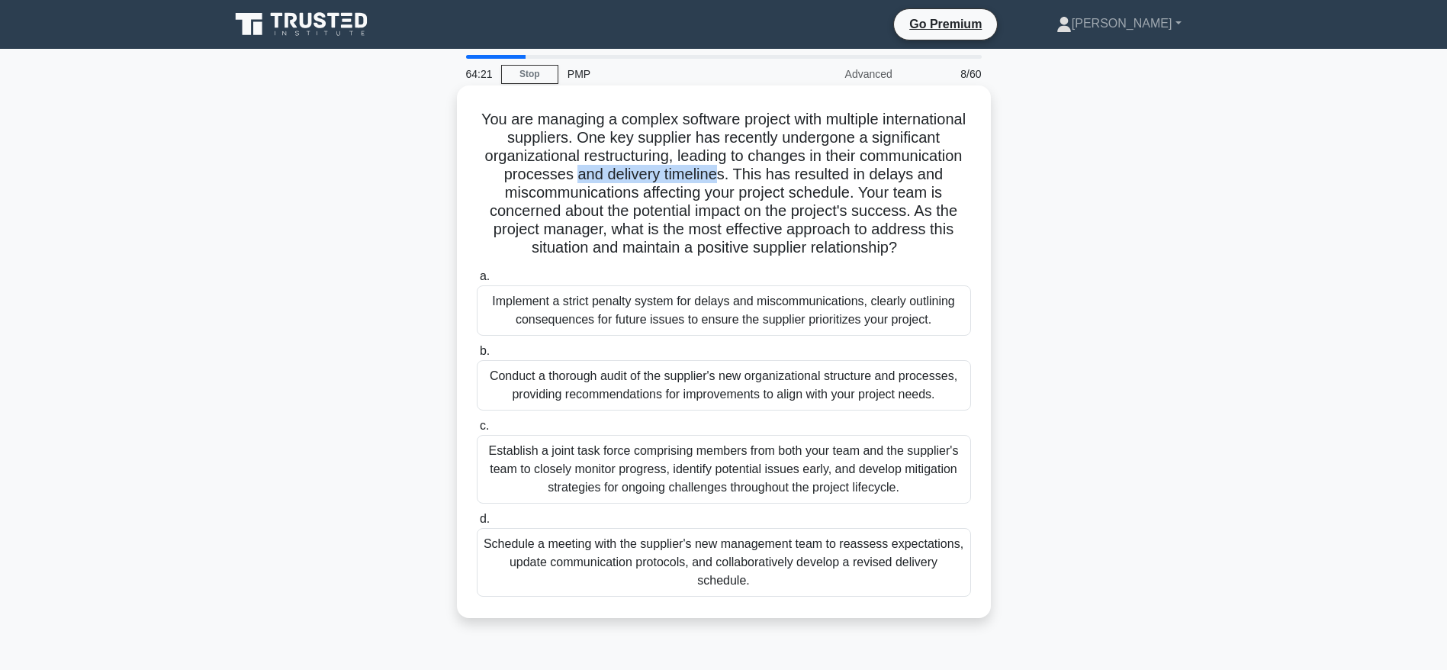
drag, startPoint x: 671, startPoint y: 182, endPoint x: 815, endPoint y: 182, distance: 143.4
click at [815, 182] on h5 "You are managing a complex software project with multiple international supplie…" at bounding box center [723, 184] width 497 height 148
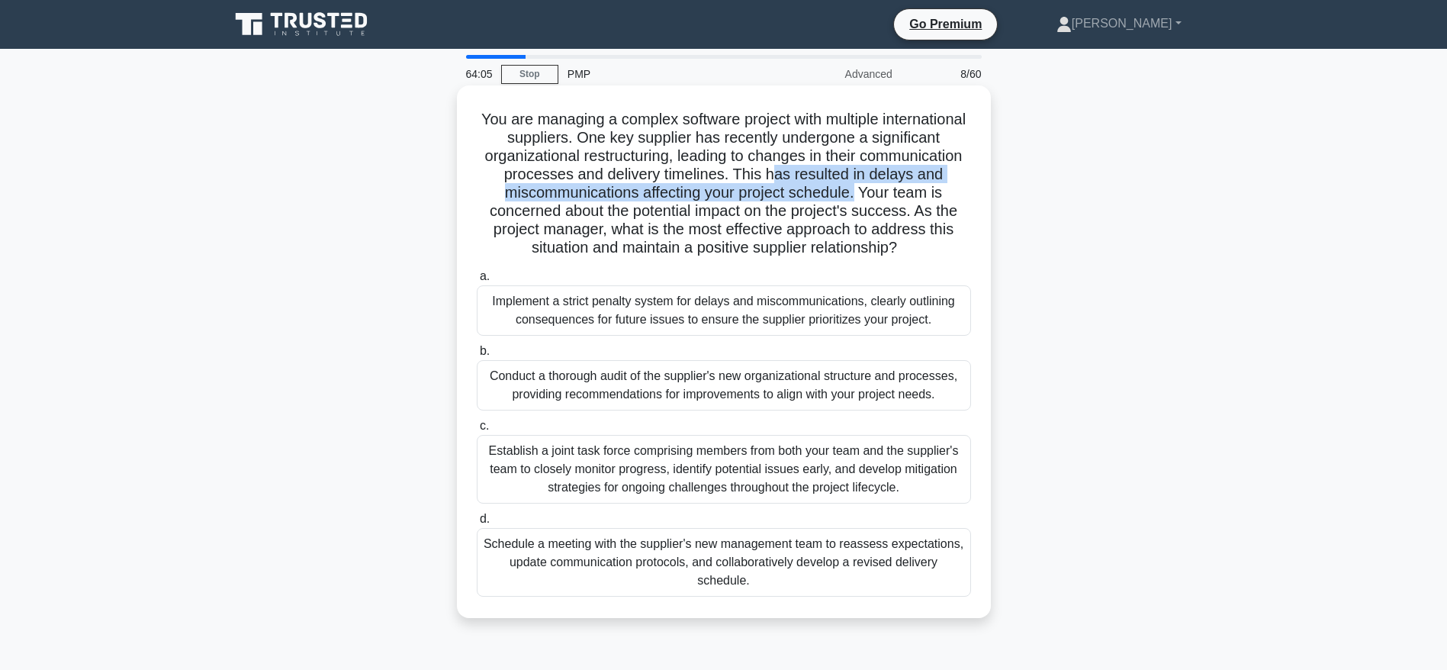
drag, startPoint x: 867, startPoint y: 174, endPoint x: 925, endPoint y: 197, distance: 62.3
click at [925, 197] on h5 "You are managing a complex software project with multiple international supplie…" at bounding box center [723, 184] width 497 height 148
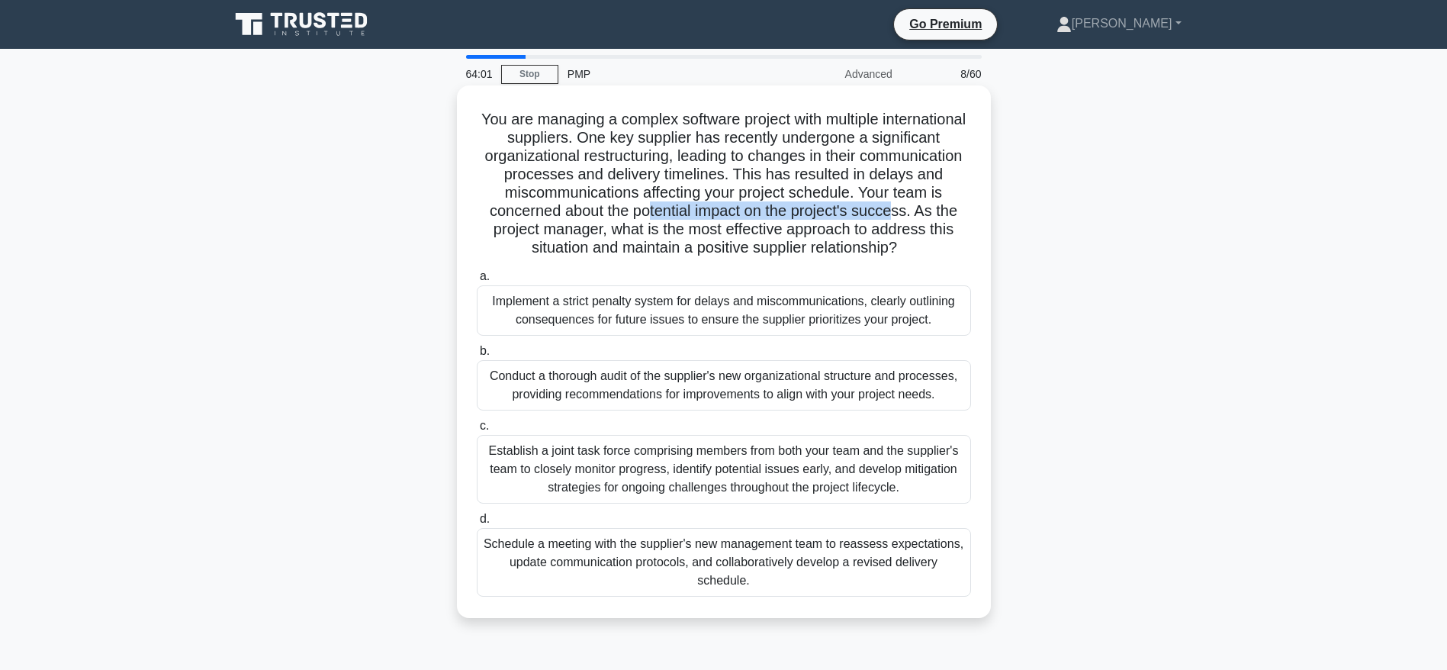
drag, startPoint x: 702, startPoint y: 215, endPoint x: 946, endPoint y: 215, distance: 244.8
click at [946, 215] on h5 "You are managing a complex software project with multiple international supplie…" at bounding box center [723, 184] width 497 height 148
drag, startPoint x: 529, startPoint y: 233, endPoint x: 930, endPoint y: 252, distance: 401.6
click at [930, 252] on h5 "You are managing a complex software project with multiple international supplie…" at bounding box center [723, 184] width 497 height 148
click at [790, 567] on div "Schedule a meeting with the supplier's new management team to reassess expectat…" at bounding box center [724, 562] width 494 height 69
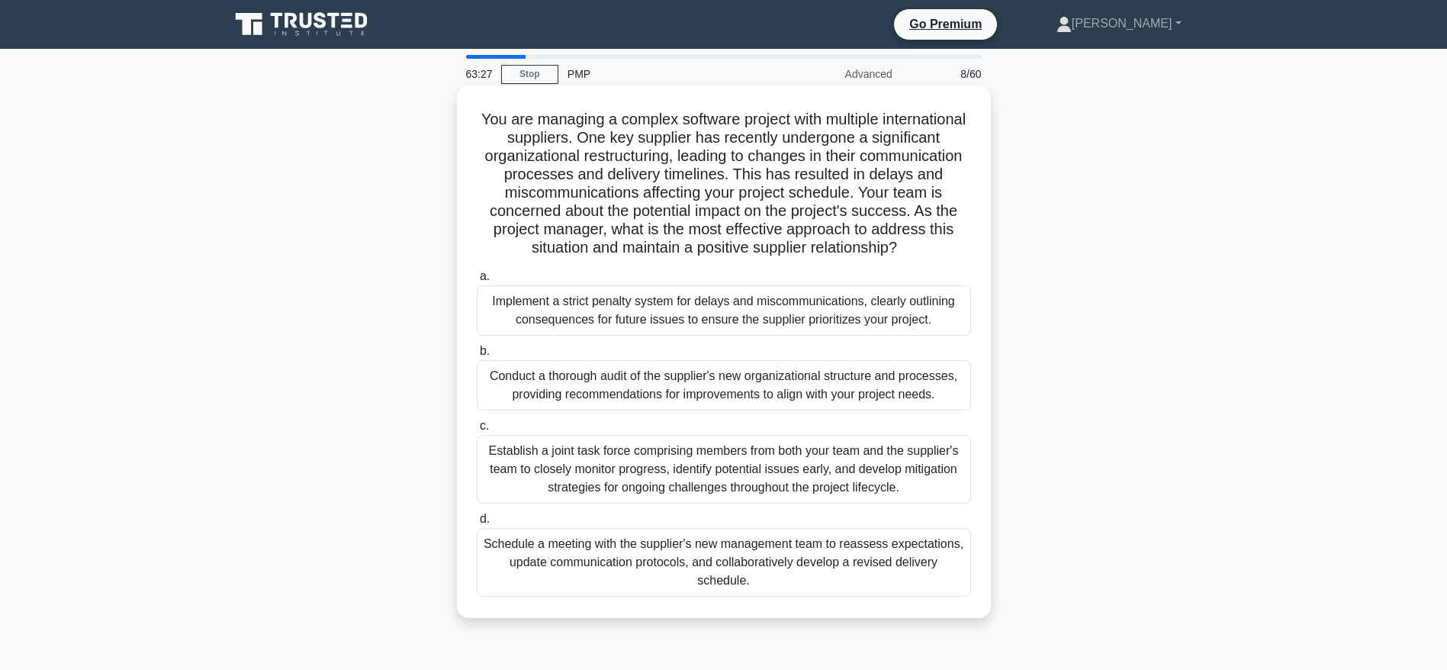
click at [477, 524] on input "d. Schedule a meeting with the supplier's new management team to reassess expec…" at bounding box center [477, 519] width 0 height 10
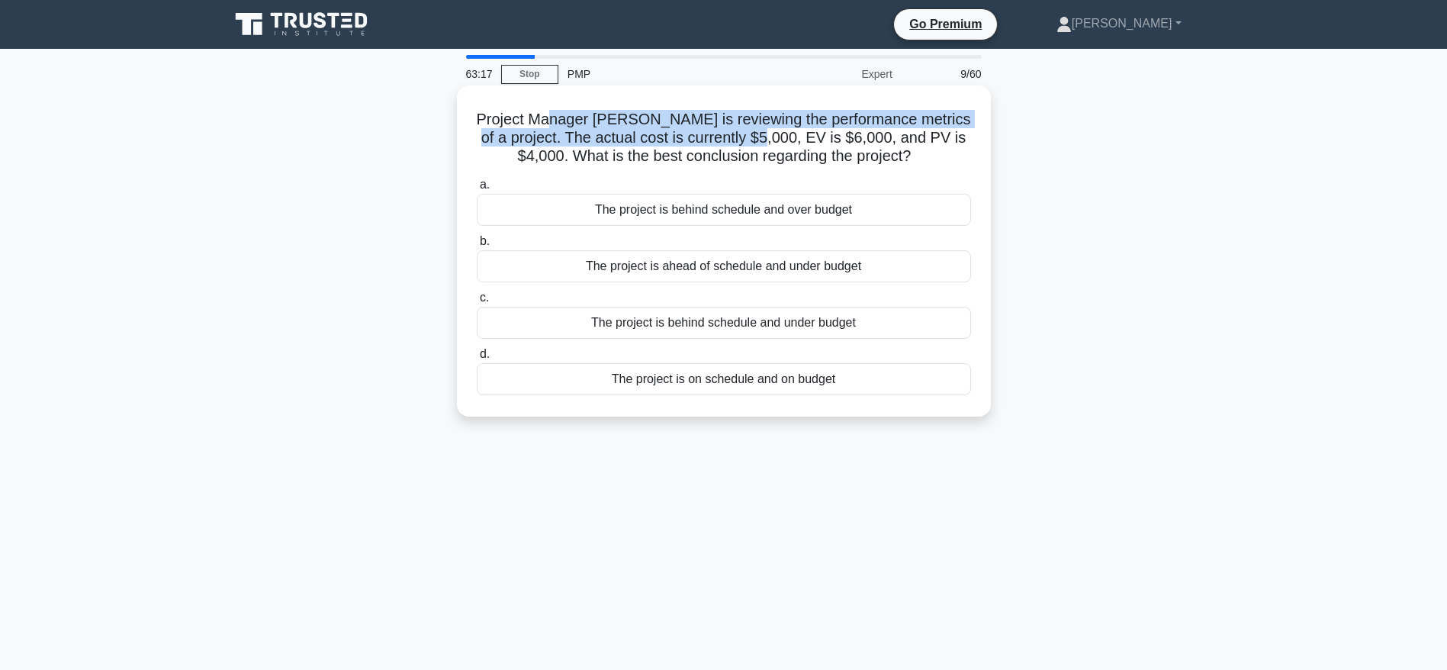
drag, startPoint x: 571, startPoint y: 115, endPoint x: 811, endPoint y: 133, distance: 240.1
click at [811, 133] on h5 "Project Manager Jenny is reviewing the performance metrics of a project. The ac…" at bounding box center [723, 138] width 497 height 56
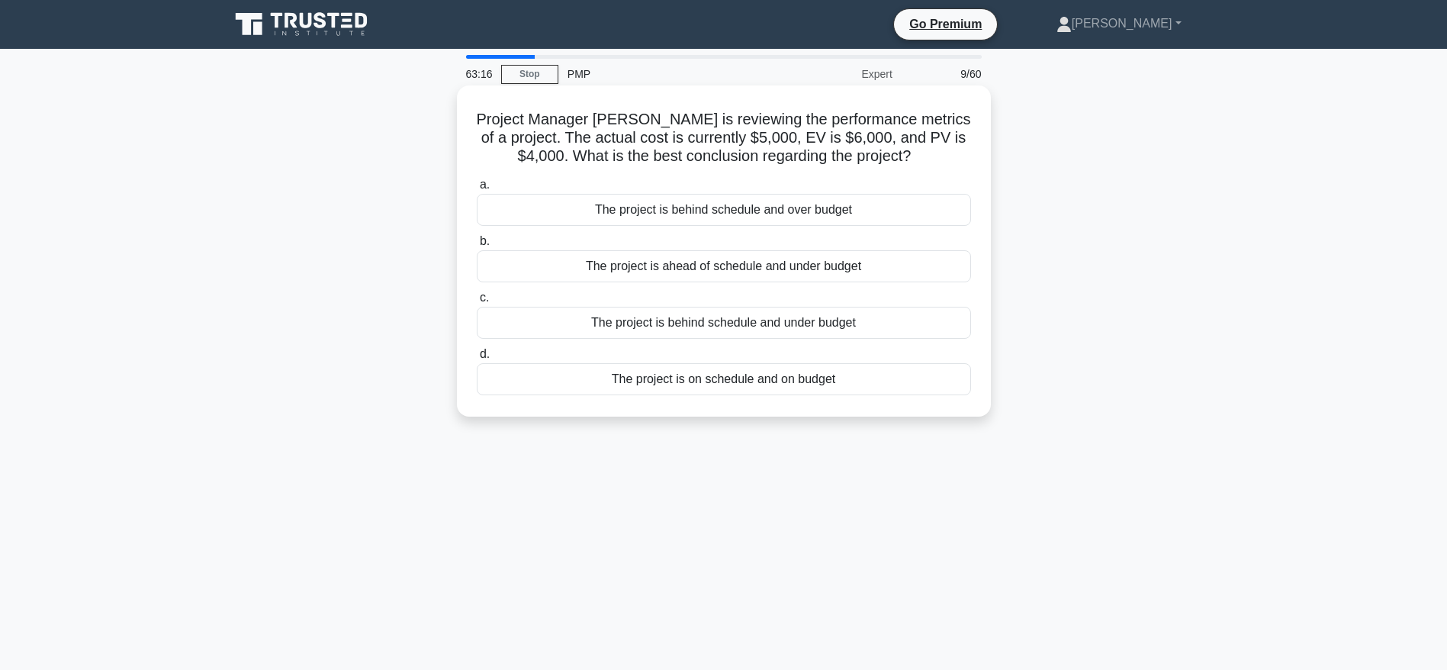
click at [833, 147] on h5 "Project Manager Jenny is reviewing the performance metrics of a project. The ac…" at bounding box center [723, 138] width 497 height 56
drag, startPoint x: 797, startPoint y: 132, endPoint x: 862, endPoint y: 137, distance: 65.0
click at [862, 137] on h5 "Project Manager Jenny is reviewing the performance metrics of a project. The ac…" at bounding box center [723, 138] width 497 height 56
drag, startPoint x: 892, startPoint y: 137, endPoint x: 914, endPoint y: 155, distance: 28.1
click at [914, 155] on h5 "Project Manager Jenny is reviewing the performance metrics of a project. The ac…" at bounding box center [723, 138] width 497 height 56
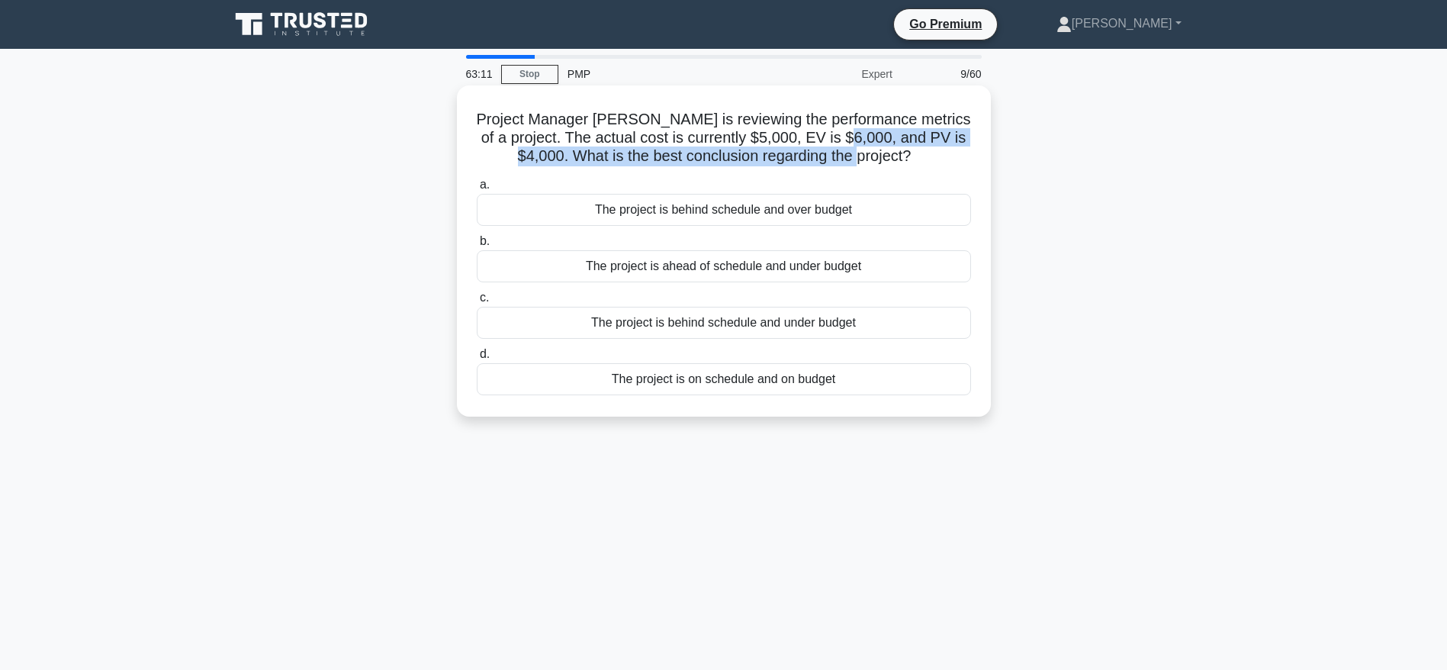
click at [690, 165] on h5 "Project Manager Jenny is reviewing the performance metrics of a project. The ac…" at bounding box center [723, 138] width 497 height 56
drag, startPoint x: 614, startPoint y: 160, endPoint x: 914, endPoint y: 159, distance: 299.7
click at [914, 159] on h5 "Project Manager Jenny is reviewing the performance metrics of a project. The ac…" at bounding box center [723, 138] width 497 height 56
click at [743, 260] on div "The project is ahead of schedule and under budget" at bounding box center [724, 266] width 494 height 32
click at [477, 246] on input "b. The project is ahead of schedule and under budget" at bounding box center [477, 241] width 0 height 10
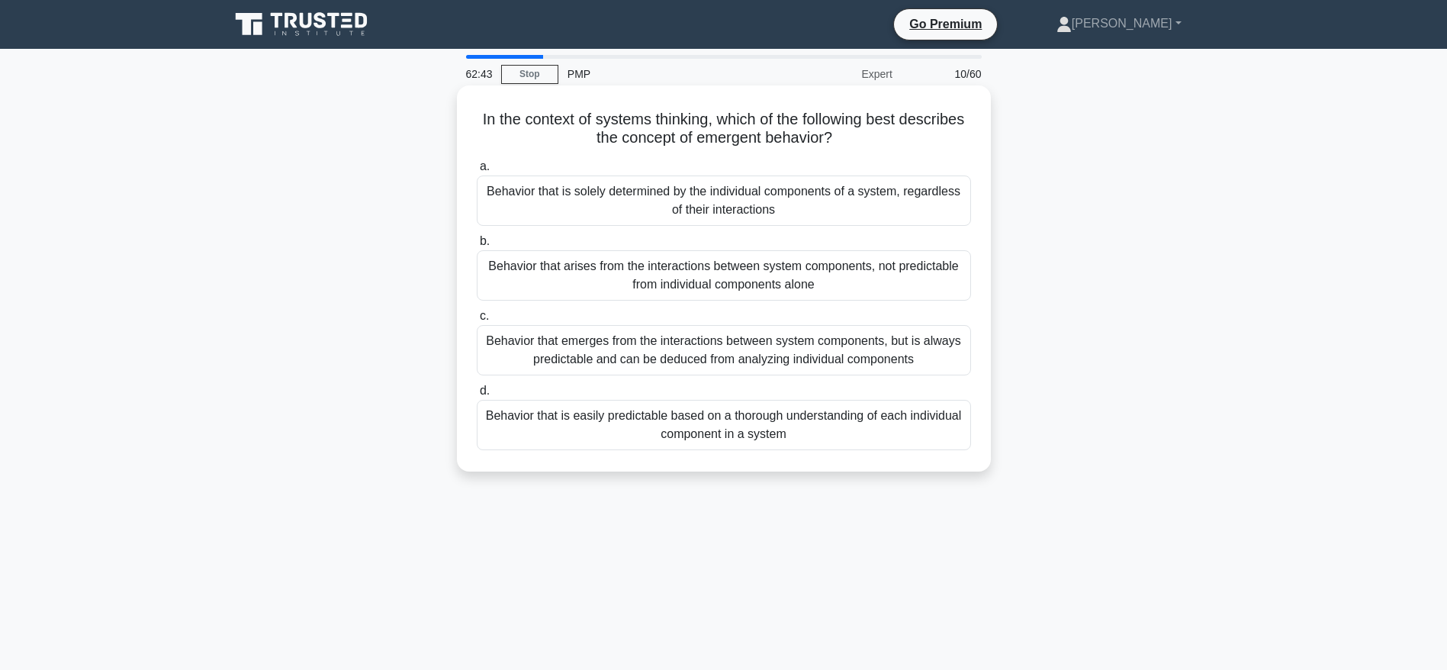
drag, startPoint x: 527, startPoint y: 116, endPoint x: 882, endPoint y: 138, distance: 355.3
click at [882, 138] on h5 "In the context of systems thinking, which of the following best describes the c…" at bounding box center [723, 129] width 497 height 38
click at [703, 424] on div "Behavior that is easily predictable based on a thorough understanding of each i…" at bounding box center [724, 425] width 494 height 50
click at [477, 396] on input "d. Behavior that is easily predictable based on a thorough understanding of eac…" at bounding box center [477, 391] width 0 height 10
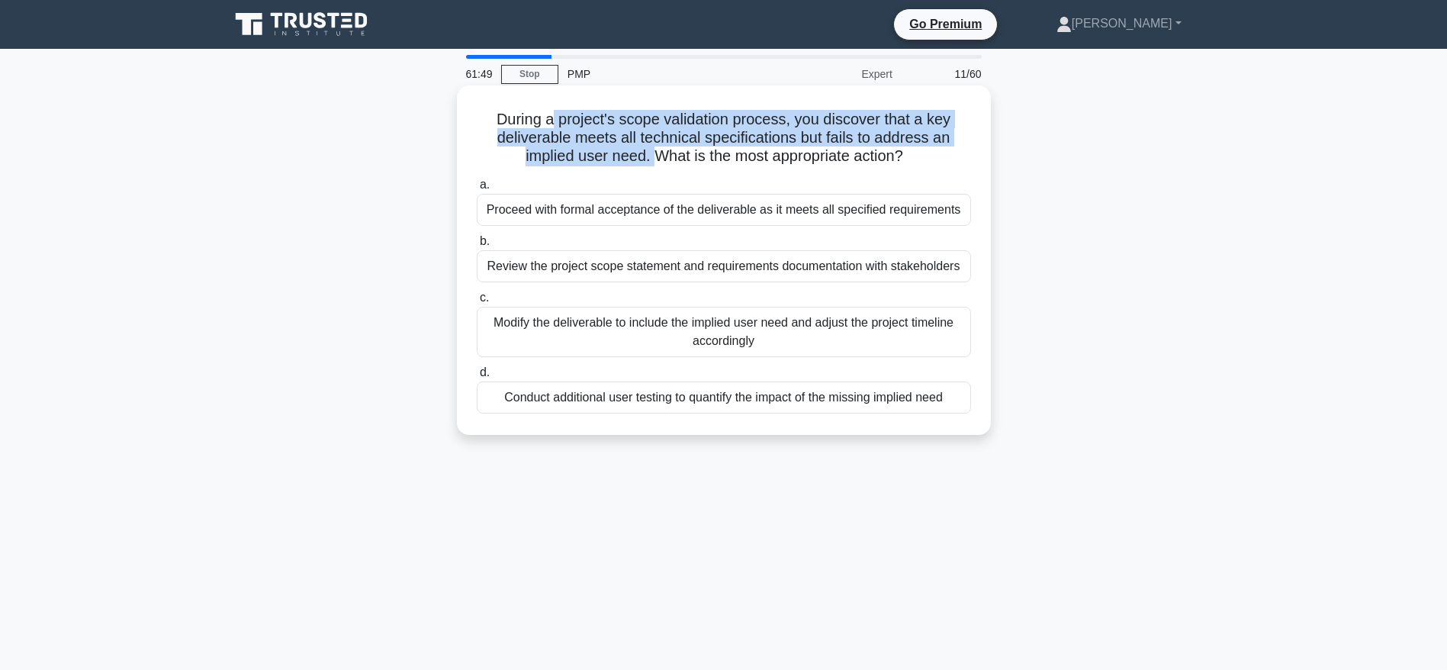
drag, startPoint x: 548, startPoint y: 115, endPoint x: 651, endPoint y: 156, distance: 110.6
click at [651, 156] on h5 "During a project's scope validation process, you discover that a key deliverabl…" at bounding box center [723, 138] width 497 height 56
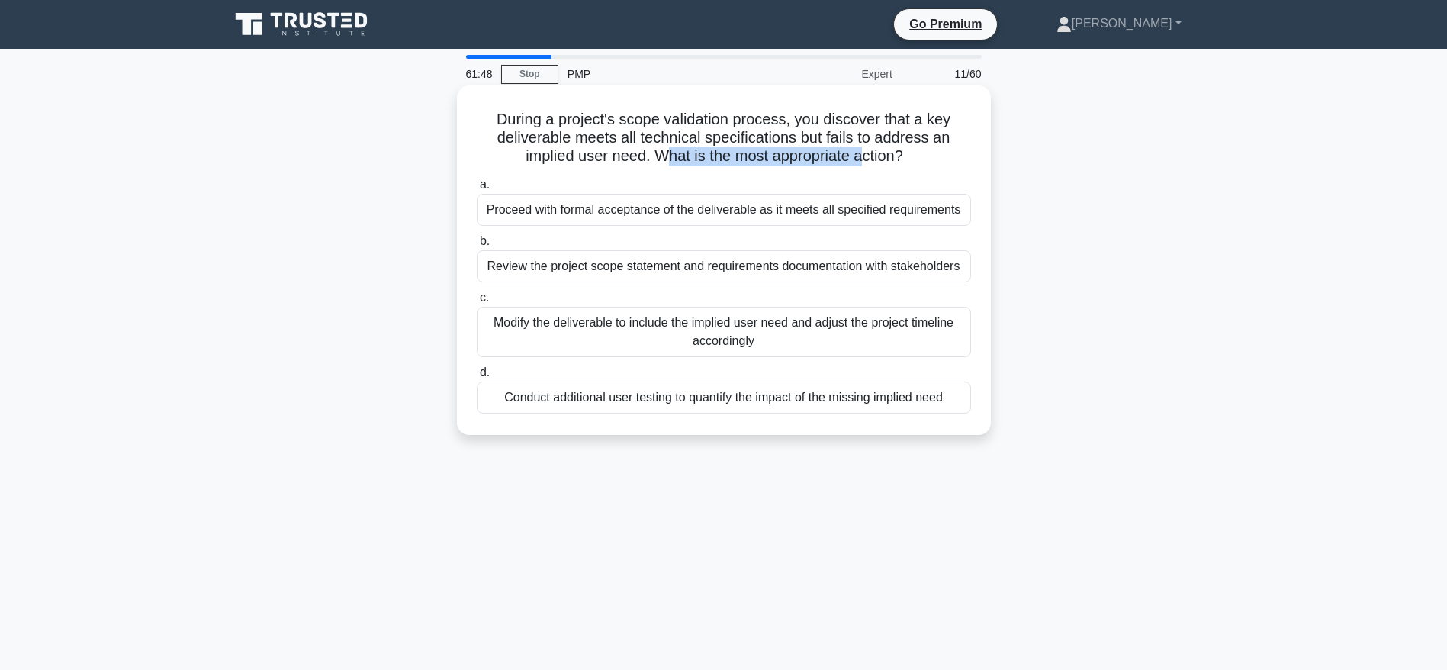
drag, startPoint x: 658, startPoint y: 156, endPoint x: 865, endPoint y: 156, distance: 206.7
click at [865, 156] on h5 "During a project's scope validation process, you discover that a key deliverabl…" at bounding box center [723, 138] width 497 height 56
click at [623, 273] on div "Review the project scope statement and requirements documentation with stakehol…" at bounding box center [724, 266] width 494 height 32
click at [477, 246] on input "b. Review the project scope statement and requirements documentation with stake…" at bounding box center [477, 241] width 0 height 10
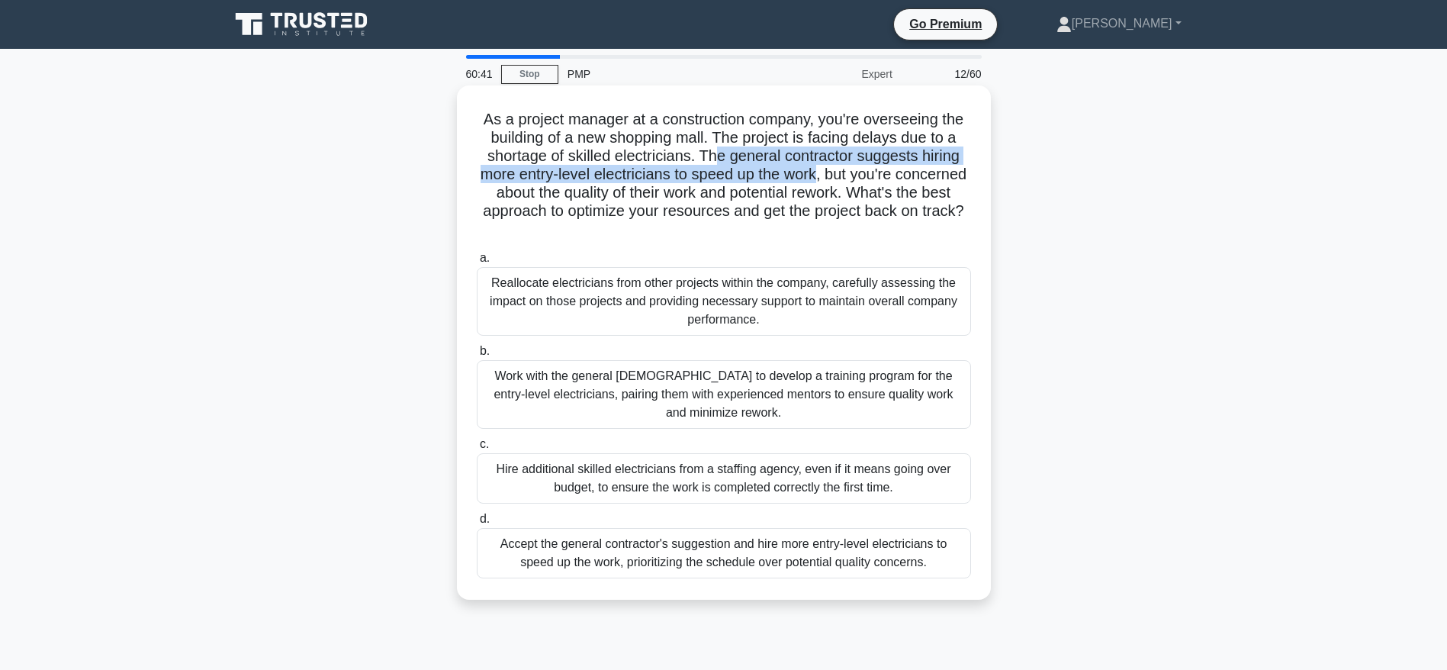
drag, startPoint x: 719, startPoint y: 153, endPoint x: 857, endPoint y: 174, distance: 139.7
click at [857, 174] on h5 "As a project manager at a construction company, you're overseeing the building …" at bounding box center [723, 175] width 497 height 130
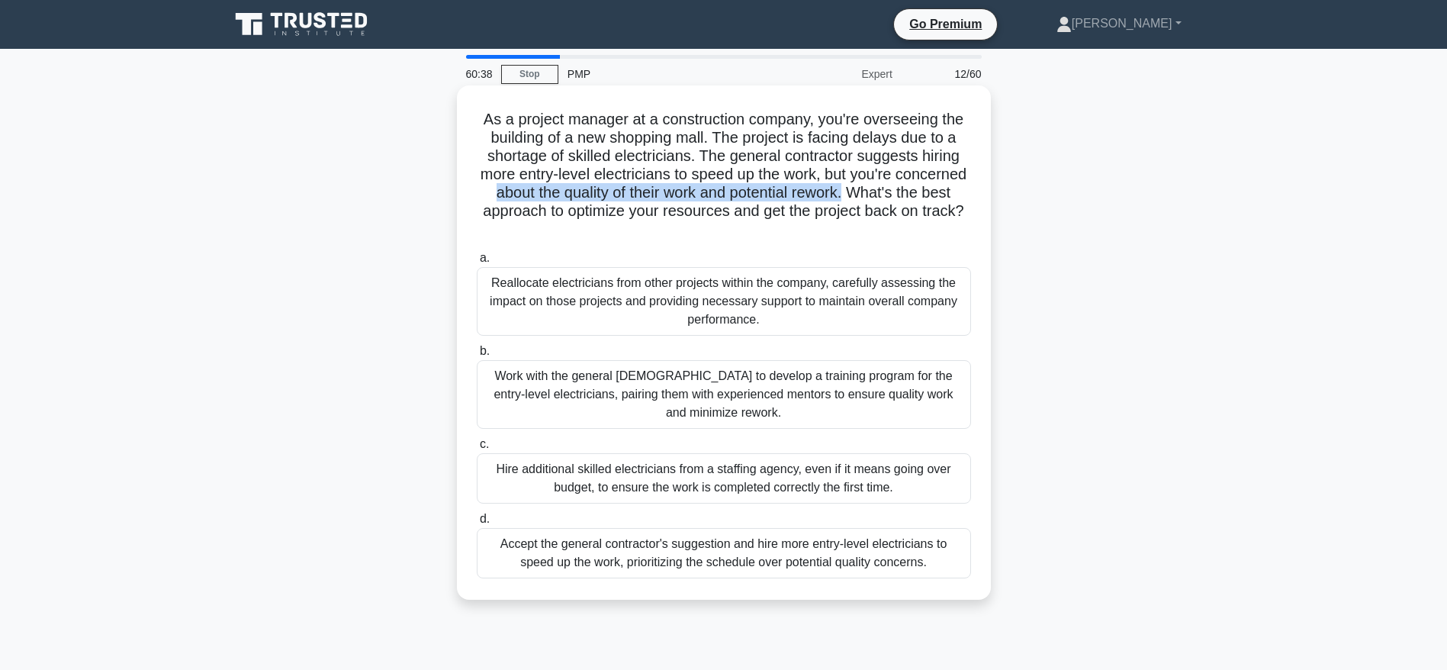
drag, startPoint x: 552, startPoint y: 194, endPoint x: 921, endPoint y: 194, distance: 369.1
click at [921, 194] on h5 "As a project manager at a construction company, you're overseeing the building …" at bounding box center [723, 175] width 497 height 130
drag, startPoint x: 744, startPoint y: 210, endPoint x: 762, endPoint y: 222, distance: 20.9
click at [762, 222] on h5 "As a project manager at a construction company, you're overseeing the building …" at bounding box center [723, 175] width 497 height 130
click at [654, 394] on div "Work with the general contractor to develop a training program for the entry-le…" at bounding box center [724, 394] width 494 height 69
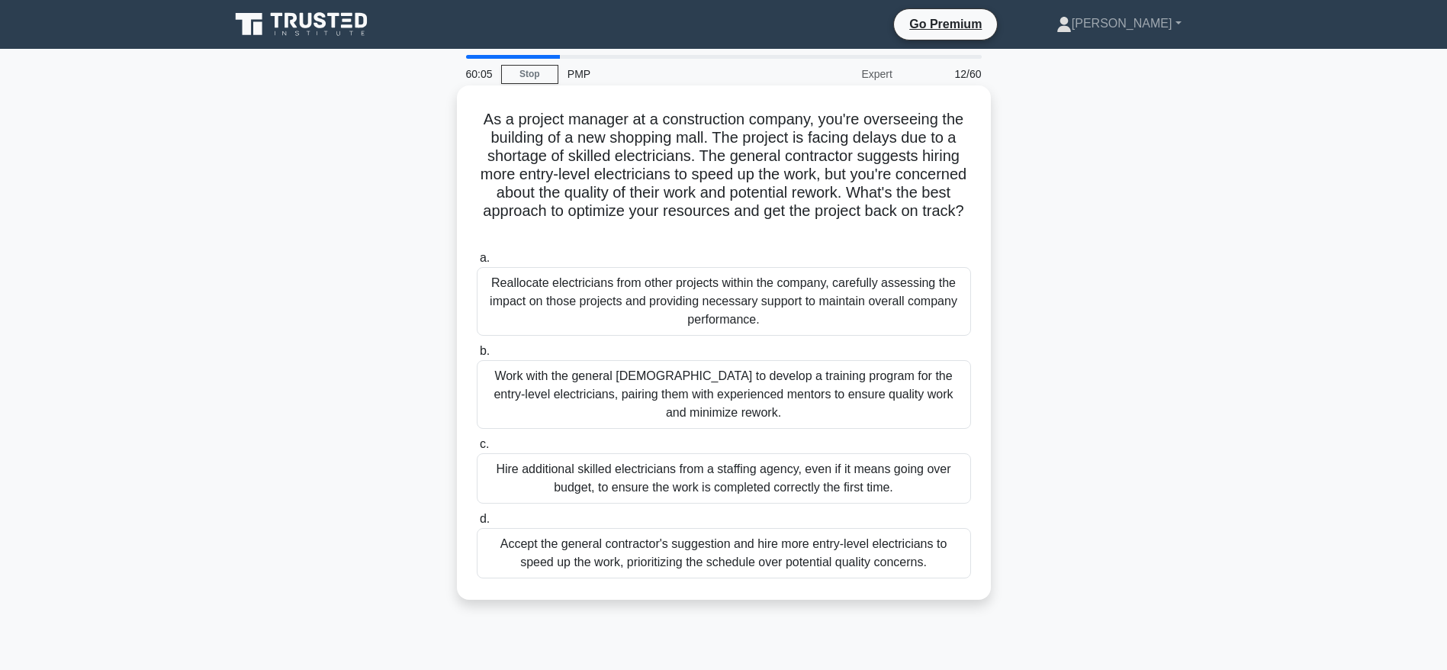
click at [477, 356] on input "b. Work with the general contractor to develop a training program for the entry…" at bounding box center [477, 351] width 0 height 10
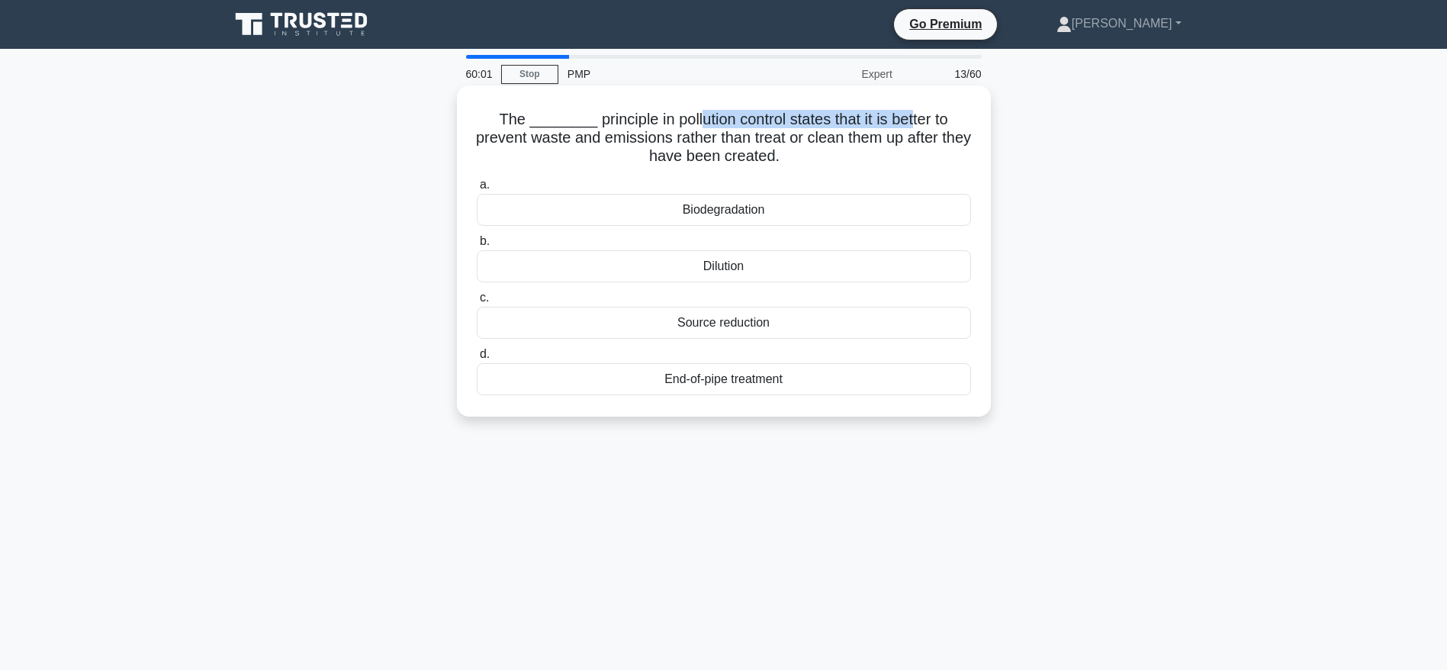
drag, startPoint x: 690, startPoint y: 111, endPoint x: 909, endPoint y: 122, distance: 219.1
click at [909, 122] on h5 "The ________ principle in pollution control states that it is better to prevent…" at bounding box center [723, 138] width 497 height 56
drag, startPoint x: 628, startPoint y: 139, endPoint x: 803, endPoint y: 153, distance: 175.2
click at [803, 153] on h5 "The ________ principle in pollution control states that it is better to prevent…" at bounding box center [723, 138] width 497 height 56
click at [738, 317] on div "Source reduction" at bounding box center [724, 323] width 494 height 32
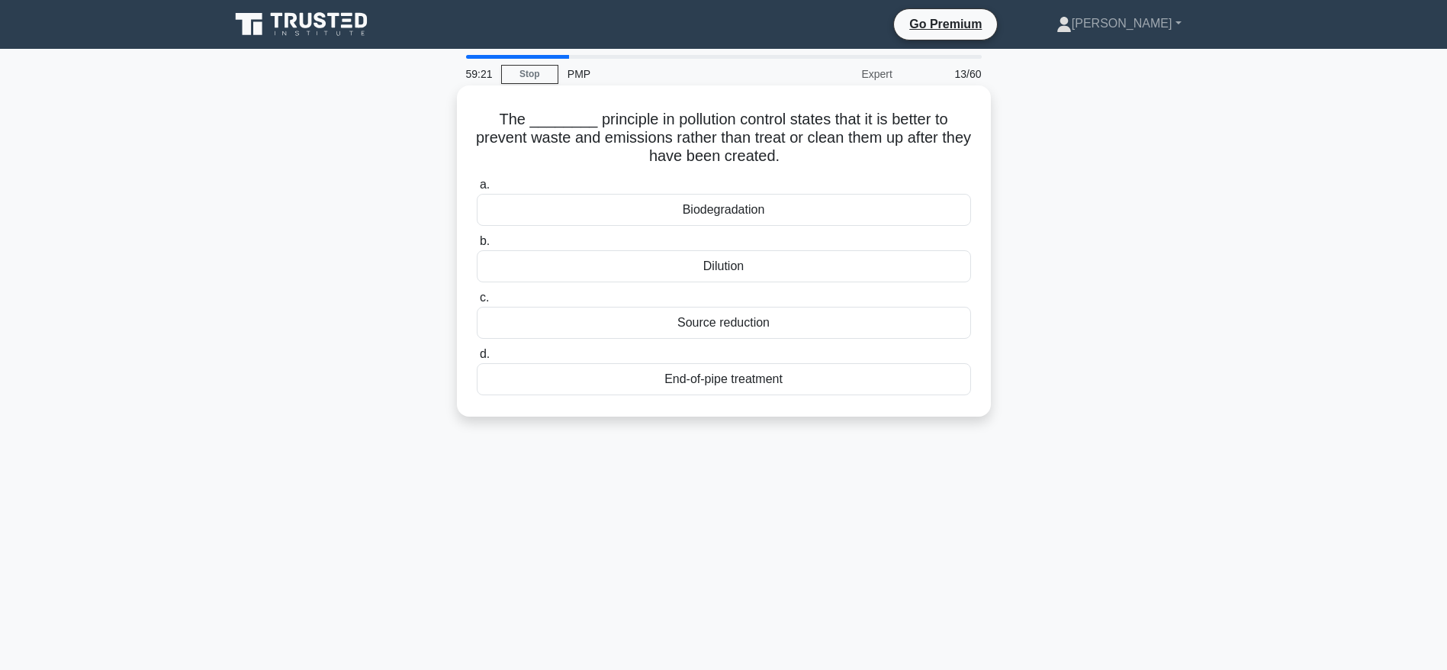
click at [477, 303] on input "c. Source reduction" at bounding box center [477, 298] width 0 height 10
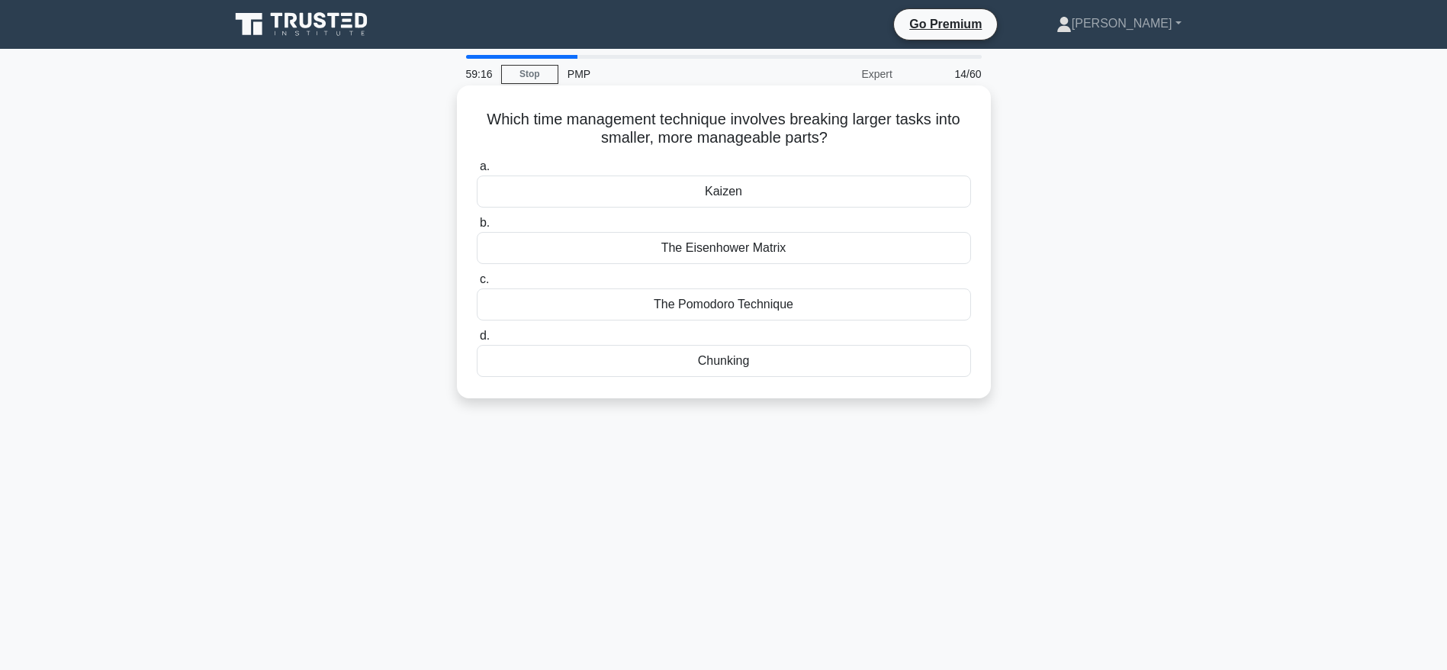
drag, startPoint x: 516, startPoint y: 119, endPoint x: 844, endPoint y: 144, distance: 328.9
click at [844, 144] on h5 "Which time management technique involves breaking larger tasks into smaller, mo…" at bounding box center [723, 129] width 497 height 38
click at [715, 307] on div "The Pomodoro Technique" at bounding box center [724, 304] width 494 height 32
click at [477, 284] on input "c. The Pomodoro Technique" at bounding box center [477, 280] width 0 height 10
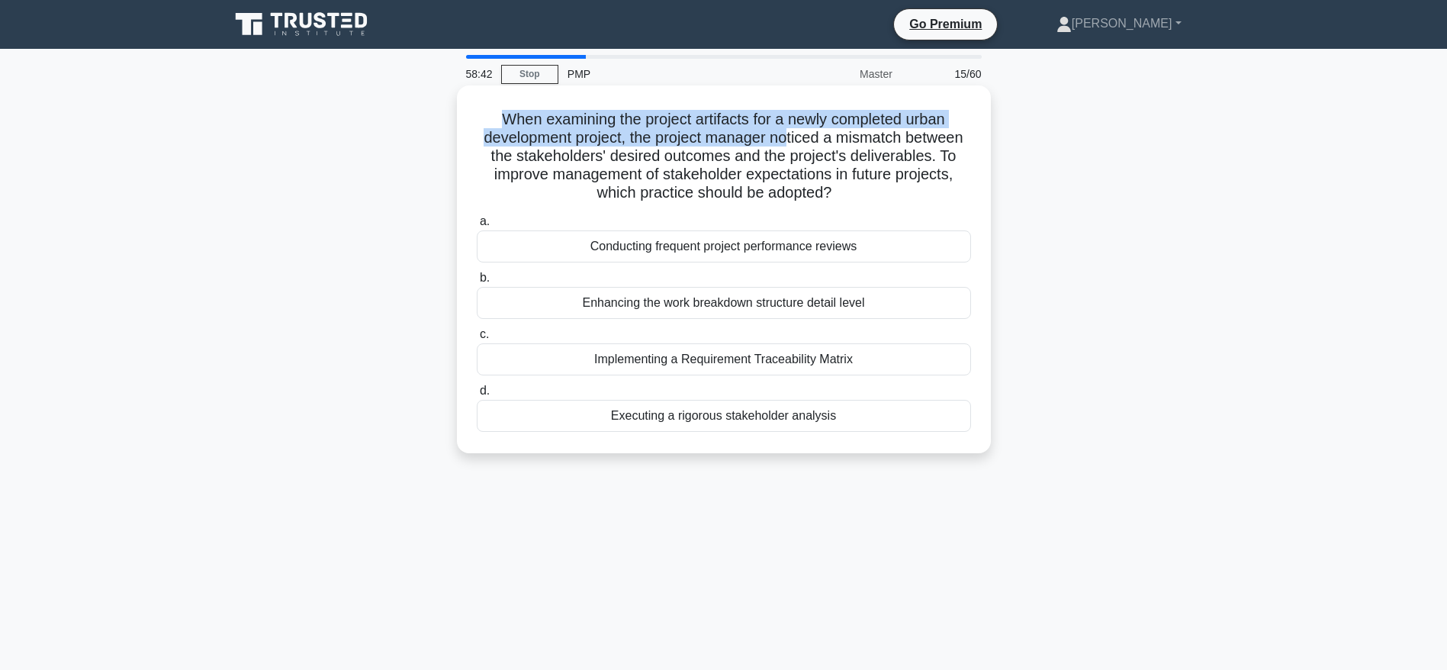
drag, startPoint x: 495, startPoint y: 115, endPoint x: 791, endPoint y: 137, distance: 296.7
click at [791, 137] on h5 "When examining the project artifacts for a newly completed urban development pr…" at bounding box center [723, 156] width 497 height 93
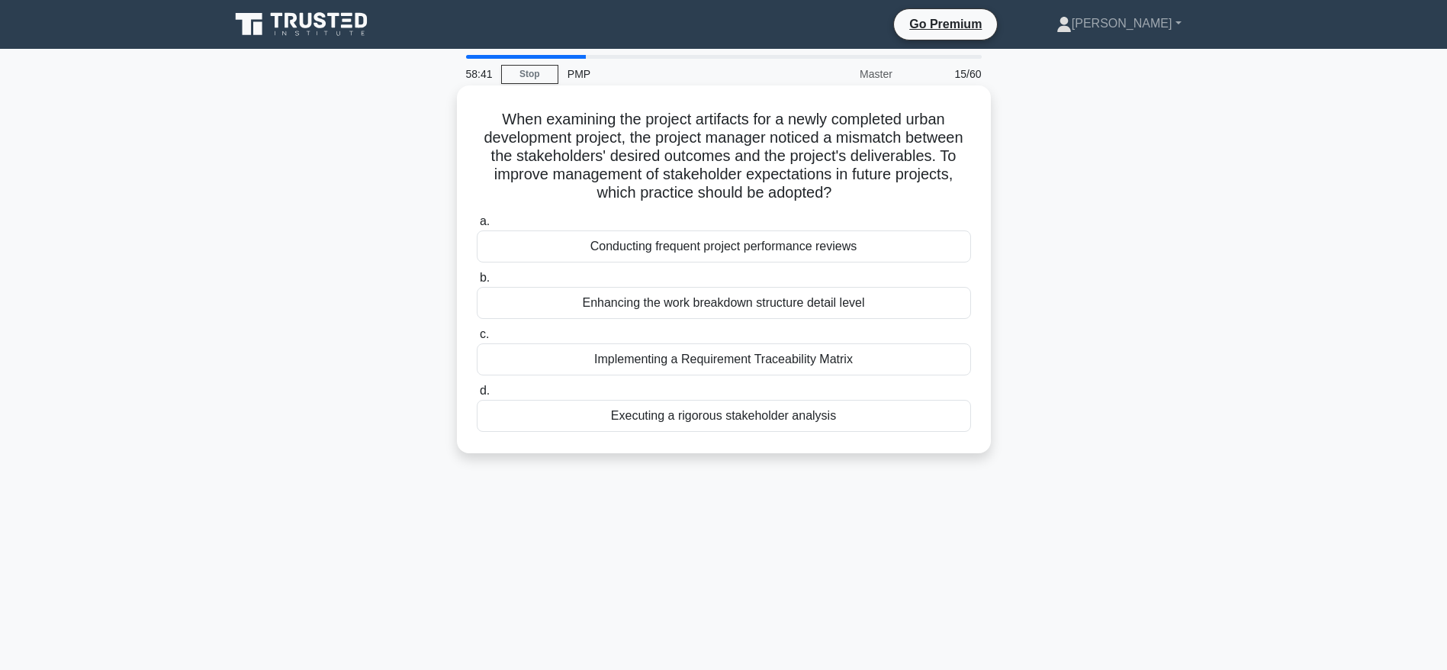
click at [818, 179] on h5 "When examining the project artifacts for a newly completed urban development pr…" at bounding box center [723, 156] width 497 height 93
drag, startPoint x: 795, startPoint y: 134, endPoint x: 727, endPoint y: 160, distance: 73.4
click at [727, 160] on h5 "When examining the project artifacts for a newly completed urban development pr…" at bounding box center [723, 156] width 497 height 93
drag, startPoint x: 748, startPoint y: 153, endPoint x: 922, endPoint y: 153, distance: 173.9
click at [922, 153] on h5 "When examining the project artifacts for a newly completed urban development pr…" at bounding box center [723, 156] width 497 height 93
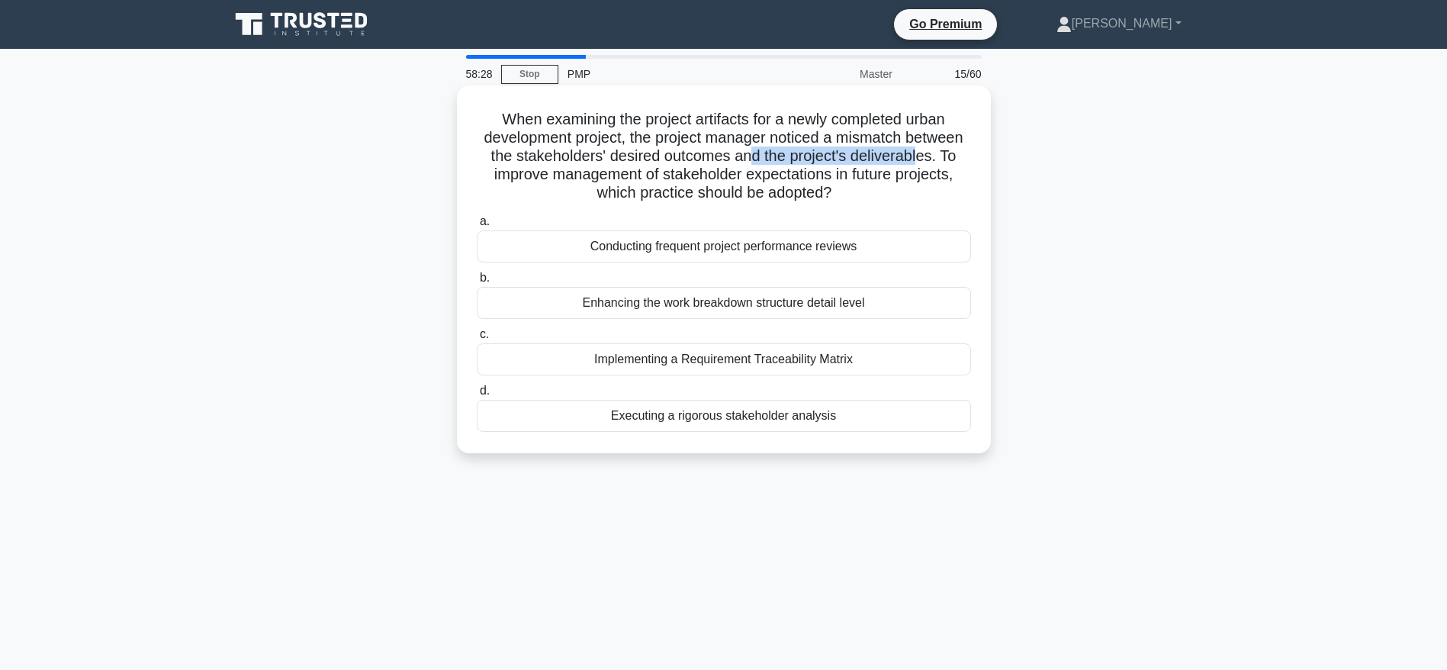
drag, startPoint x: 937, startPoint y: 156, endPoint x: 945, endPoint y: 188, distance: 32.9
click at [945, 188] on h5 "When examining the project artifacts for a newly completed urban development pr…" at bounding box center [723, 156] width 497 height 93
click at [648, 304] on div "Enhancing the work breakdown structure detail level" at bounding box center [724, 303] width 494 height 32
click at [477, 283] on input "b. Enhancing the work breakdown structure detail level" at bounding box center [477, 278] width 0 height 10
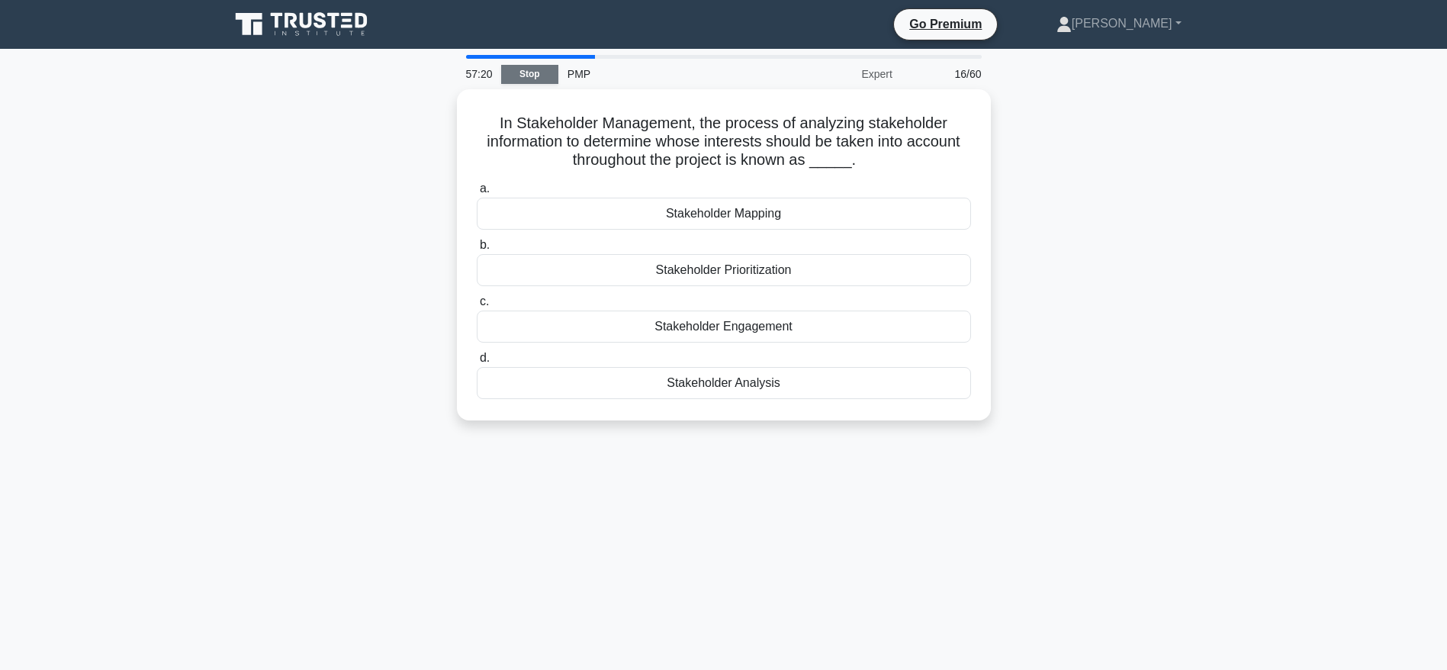
click at [533, 69] on link "Stop" at bounding box center [529, 74] width 57 height 19
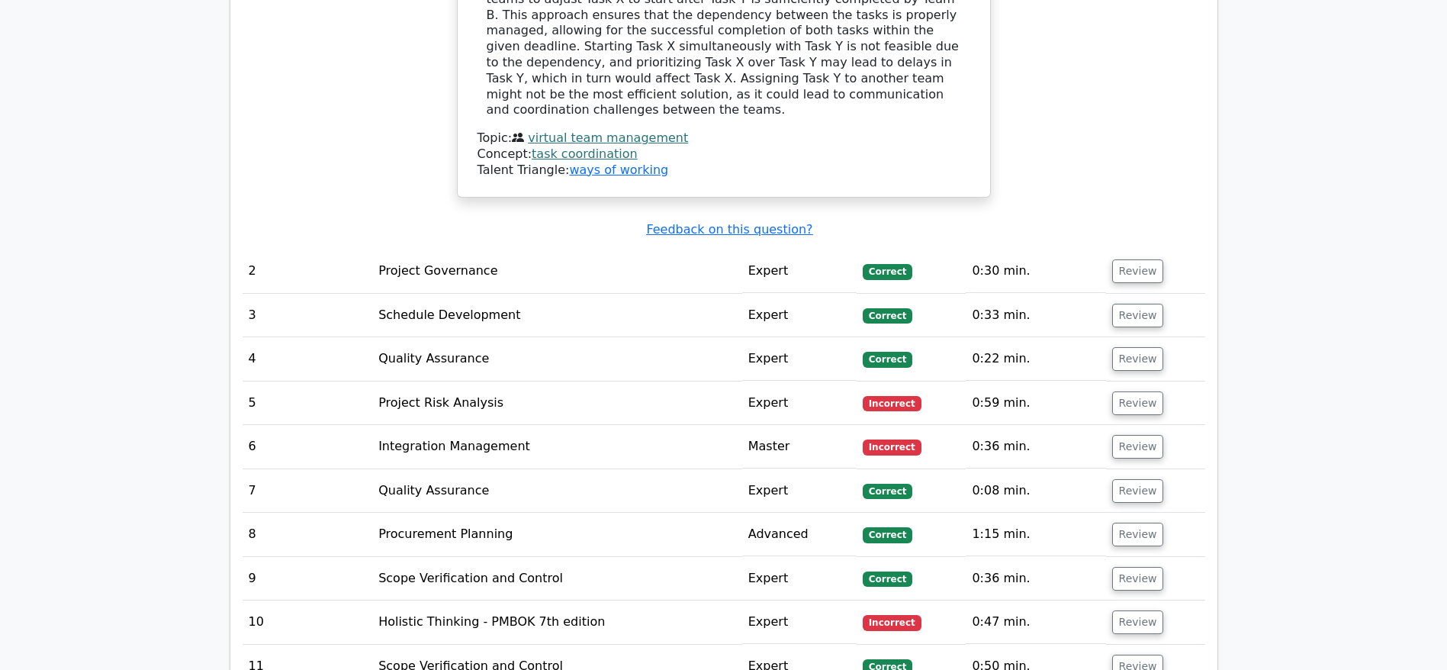
scroll to position [2174, 0]
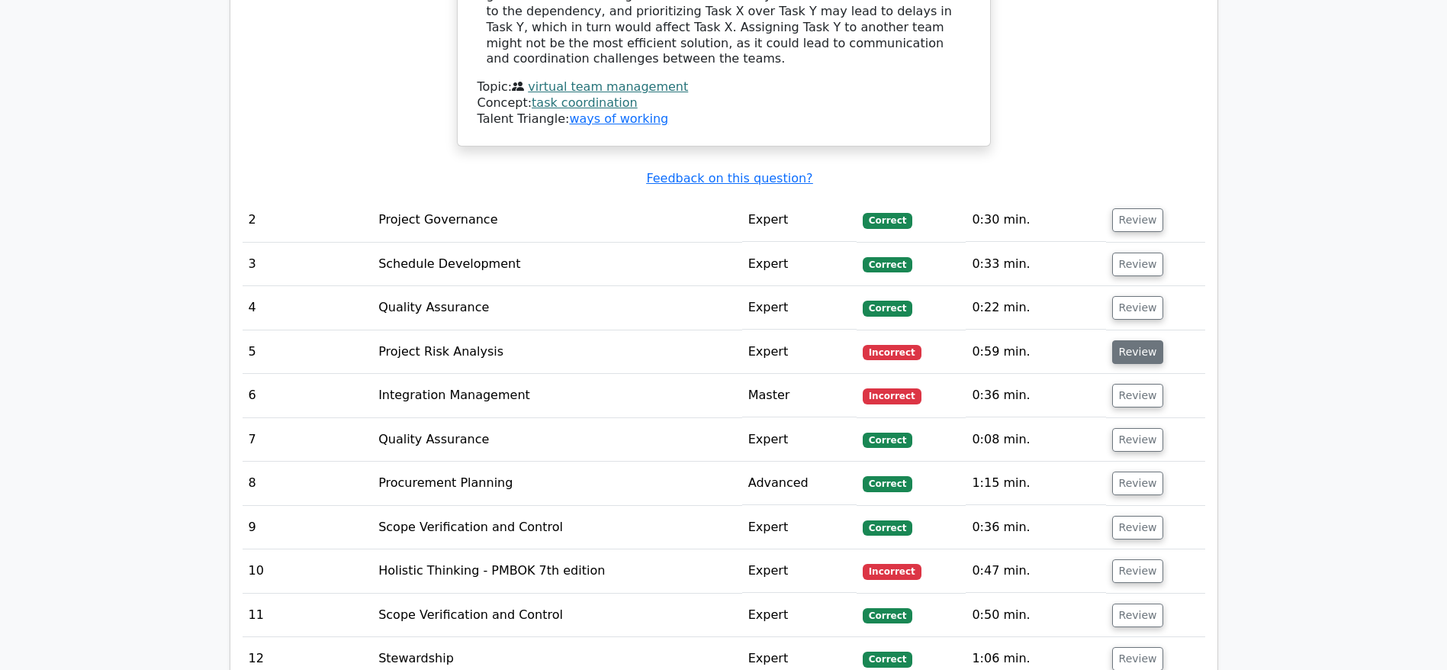
click at [1133, 340] on button "Review" at bounding box center [1138, 352] width 52 height 24
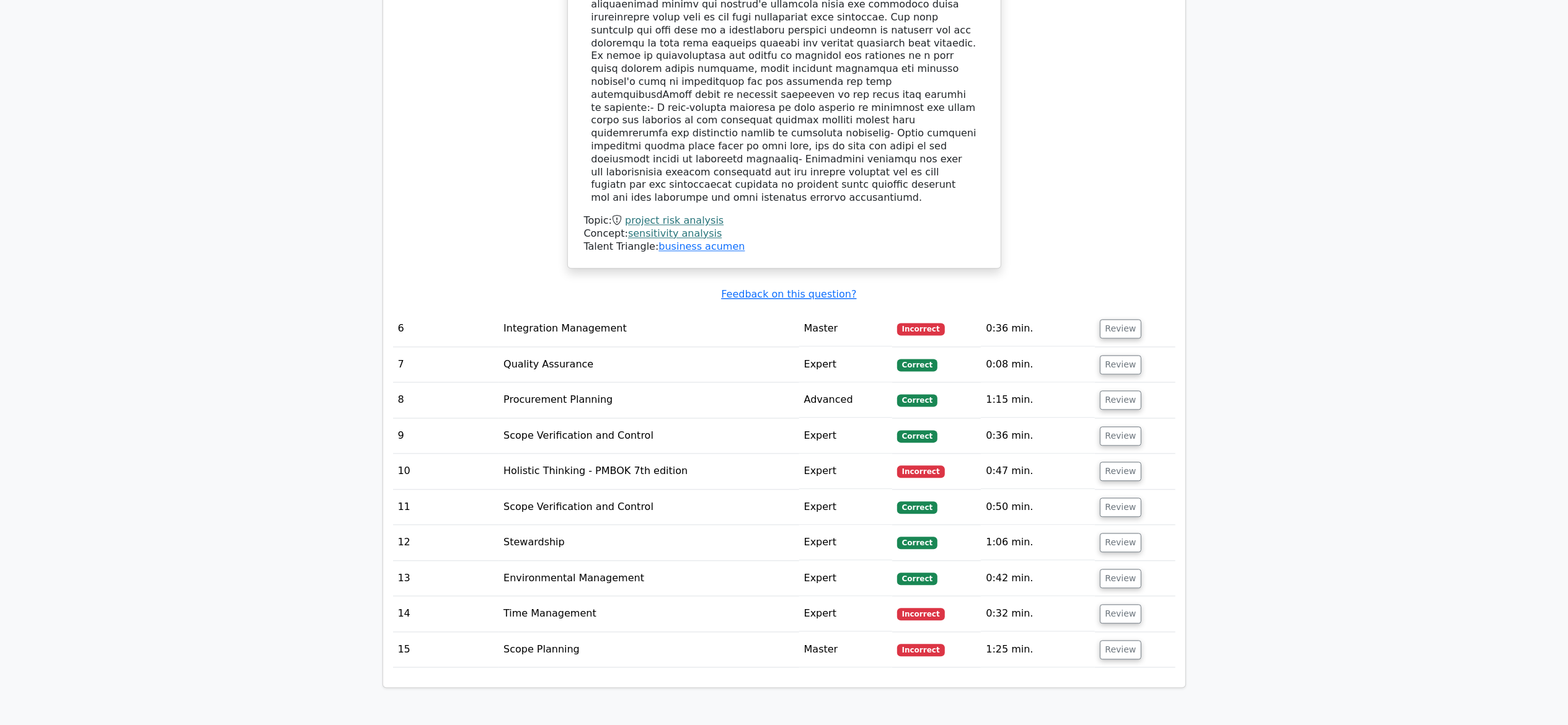
scroll to position [2504, 0]
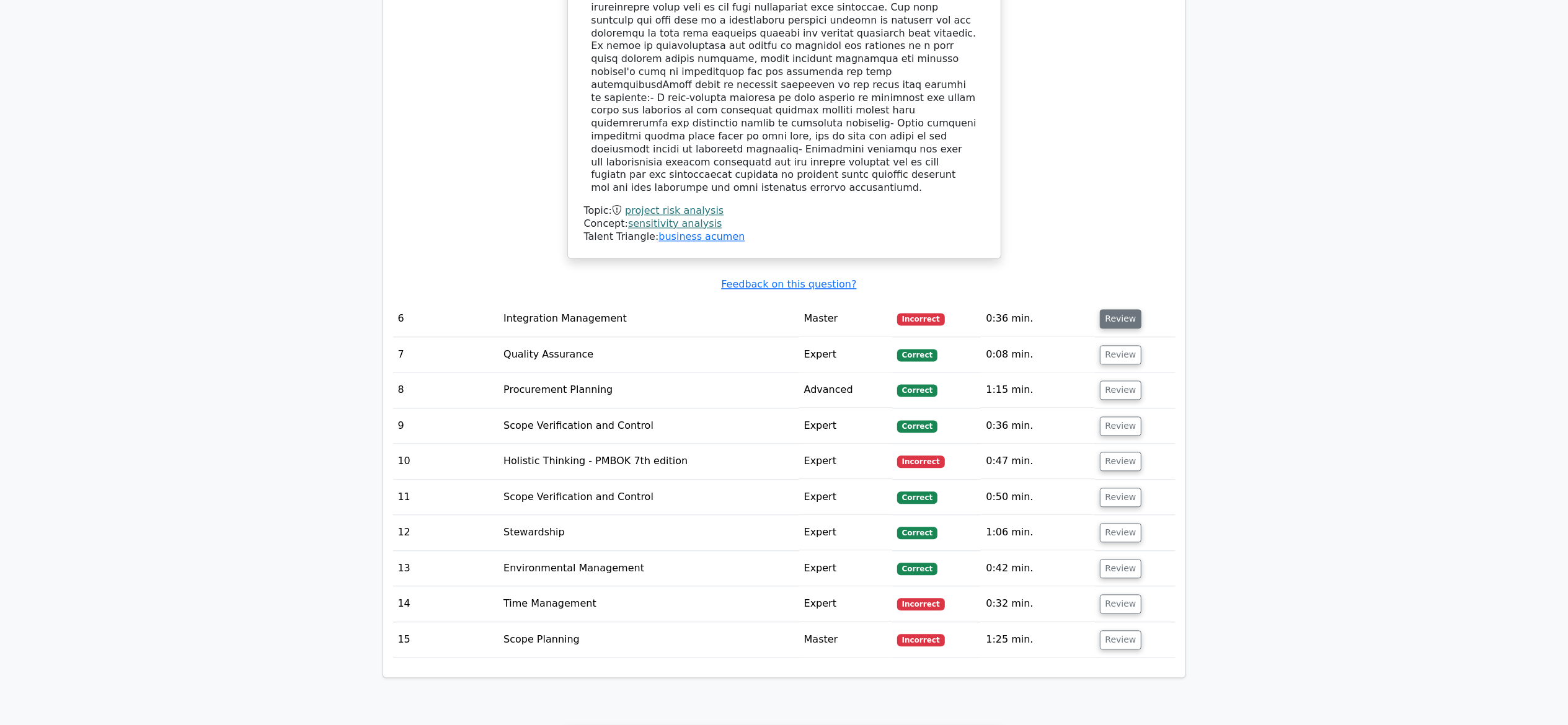
click at [1122, 310] on button "Review" at bounding box center [1121, 319] width 42 height 20
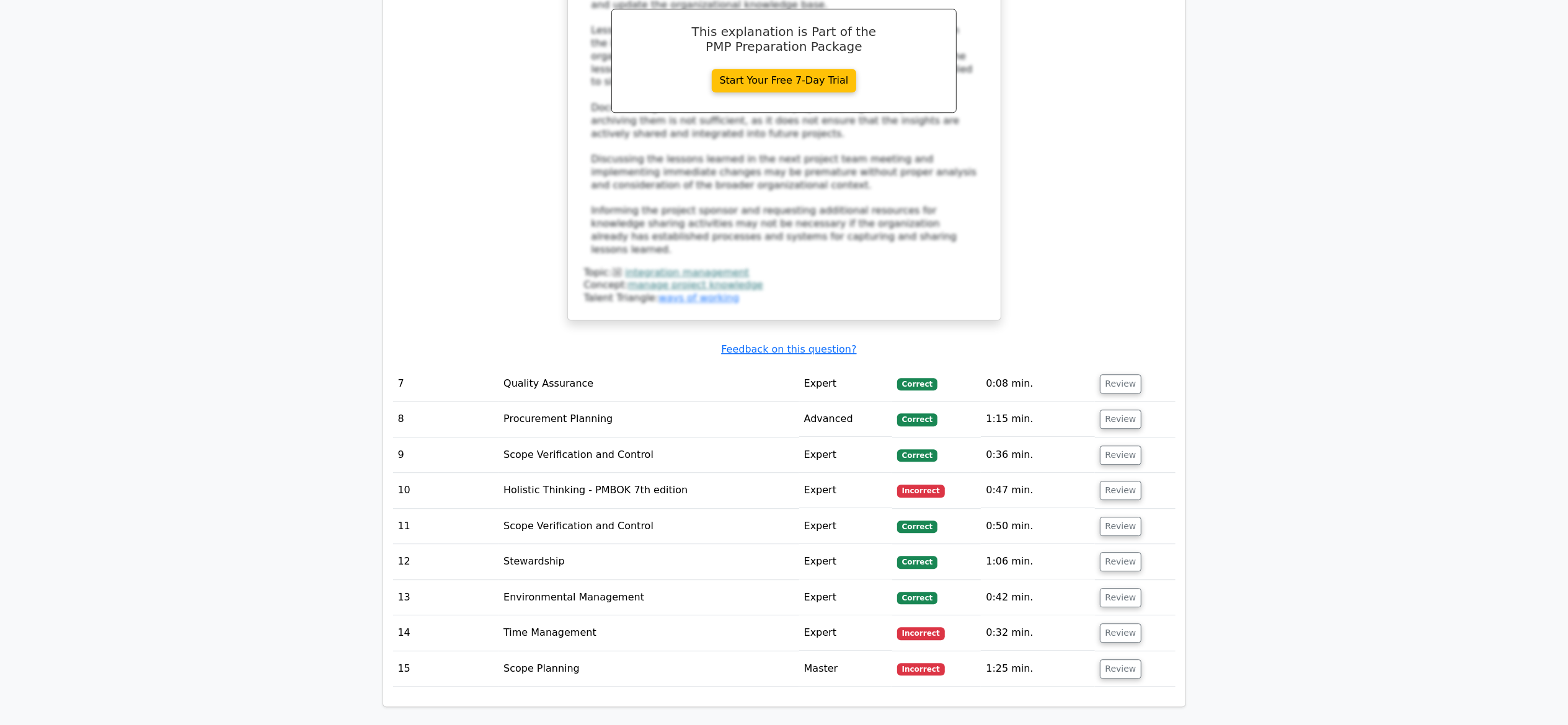
scroll to position [3248, 0]
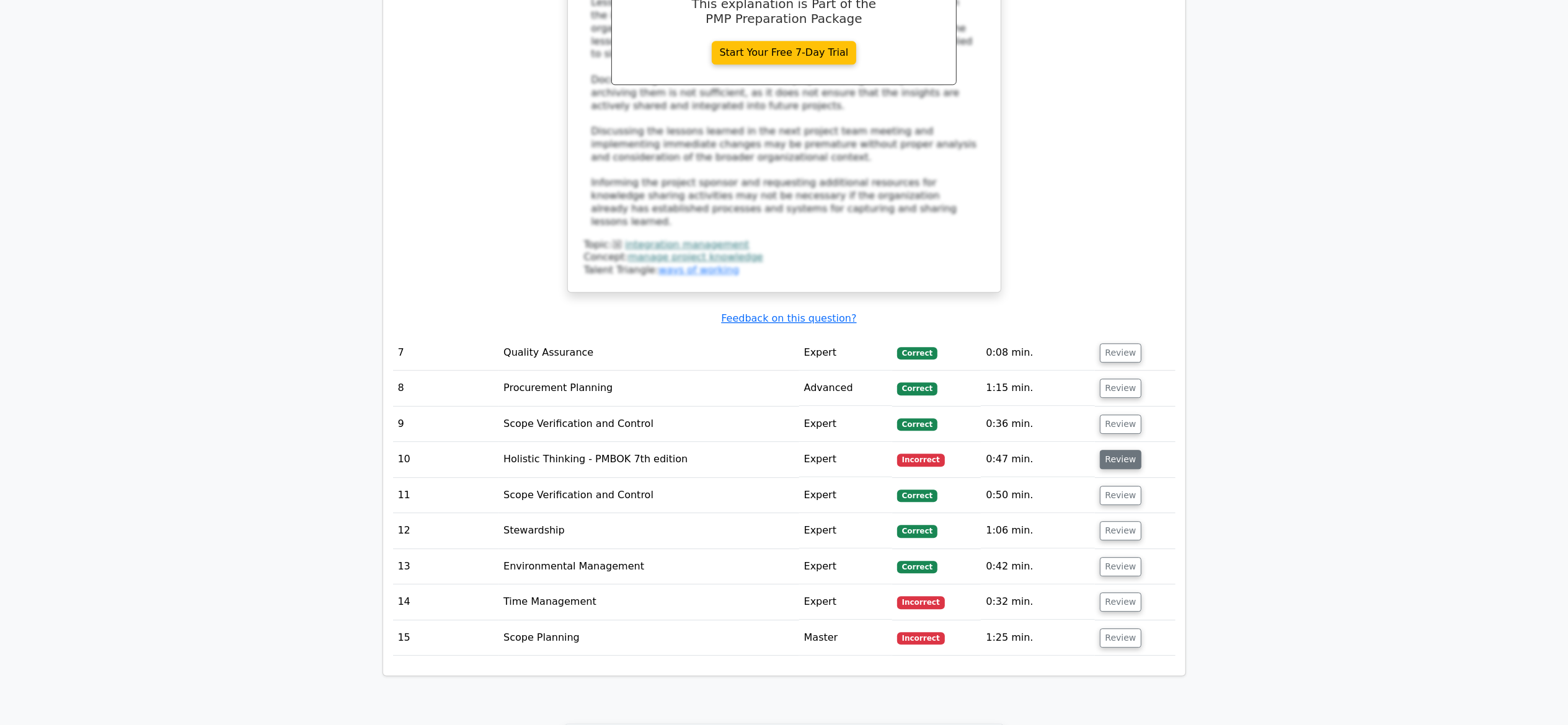
click at [1117, 450] on button "Review" at bounding box center [1121, 460] width 42 height 20
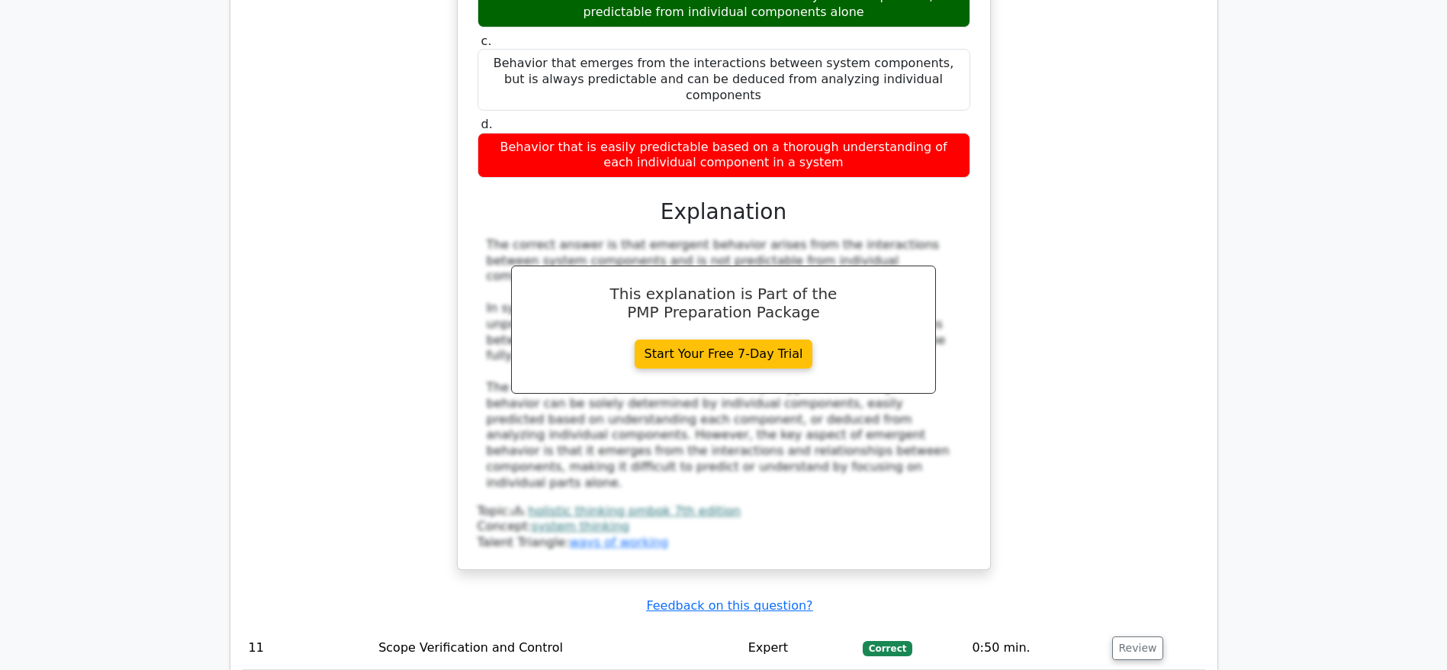
scroll to position [4950, 0]
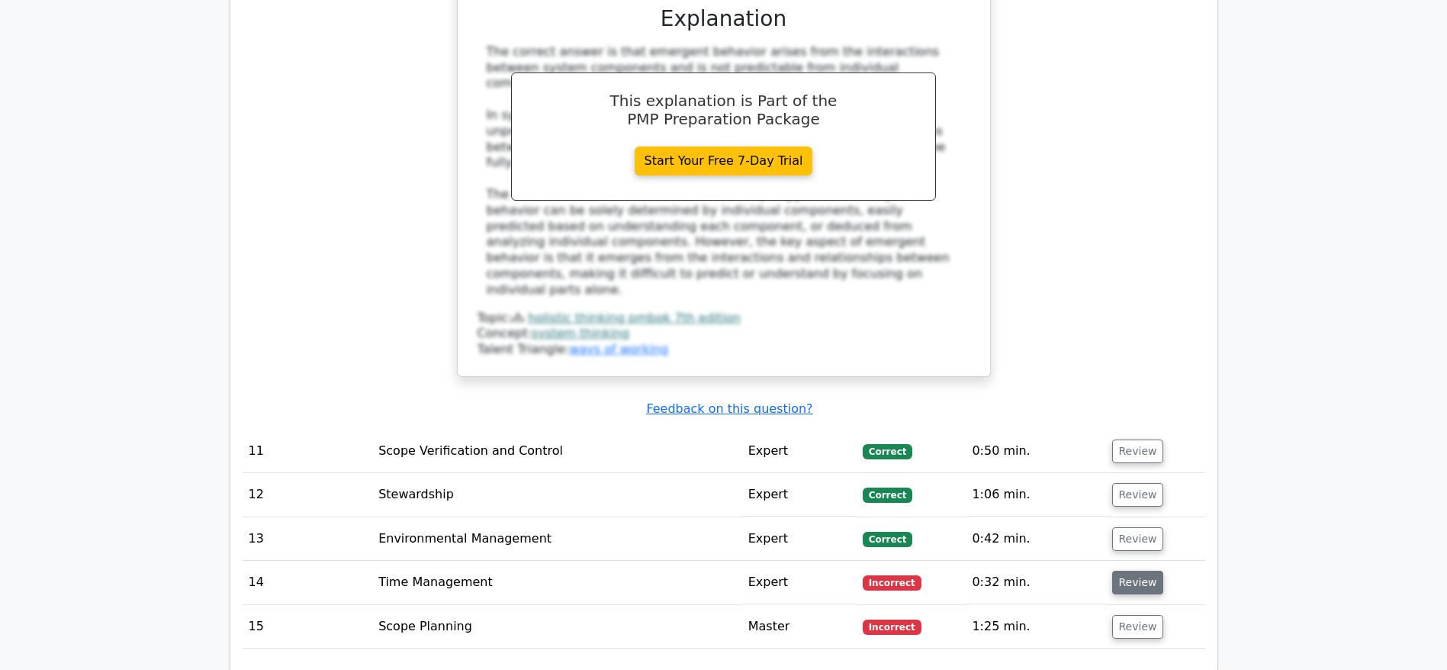
click at [1123, 570] on button "Review" at bounding box center [1138, 582] width 52 height 24
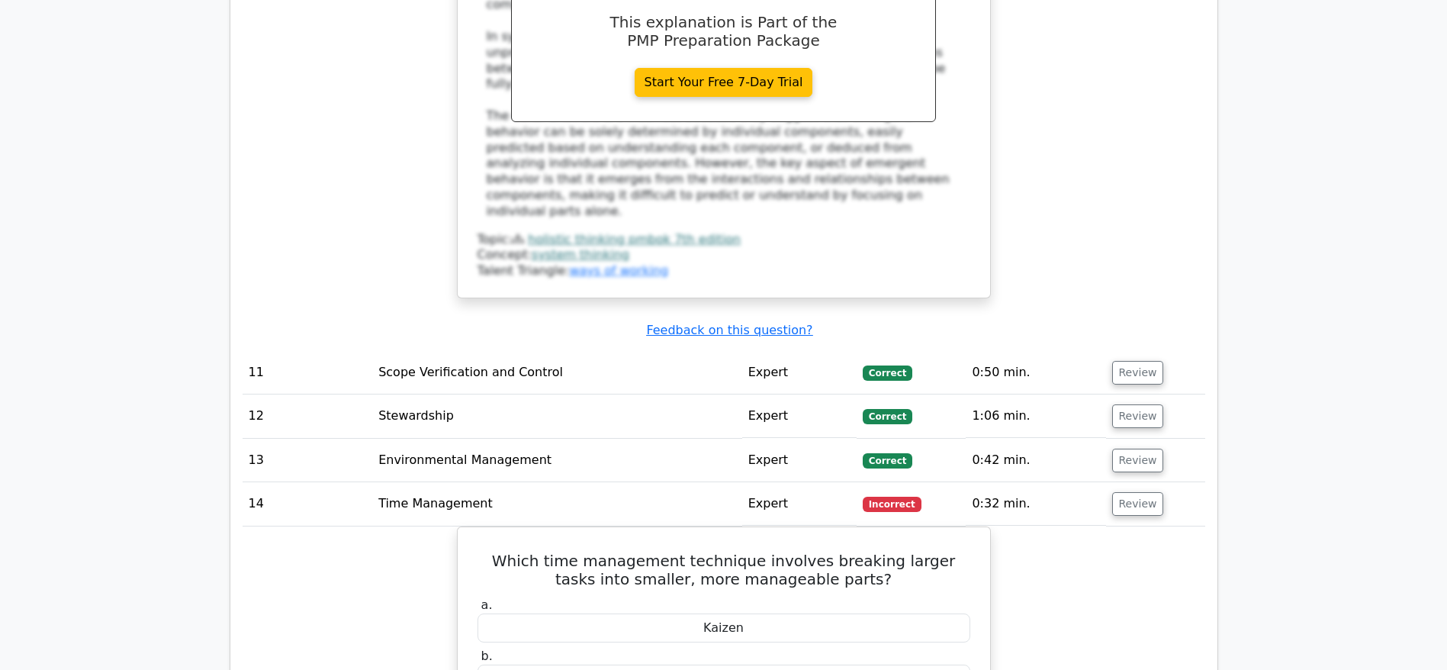
scroll to position [5064, 0]
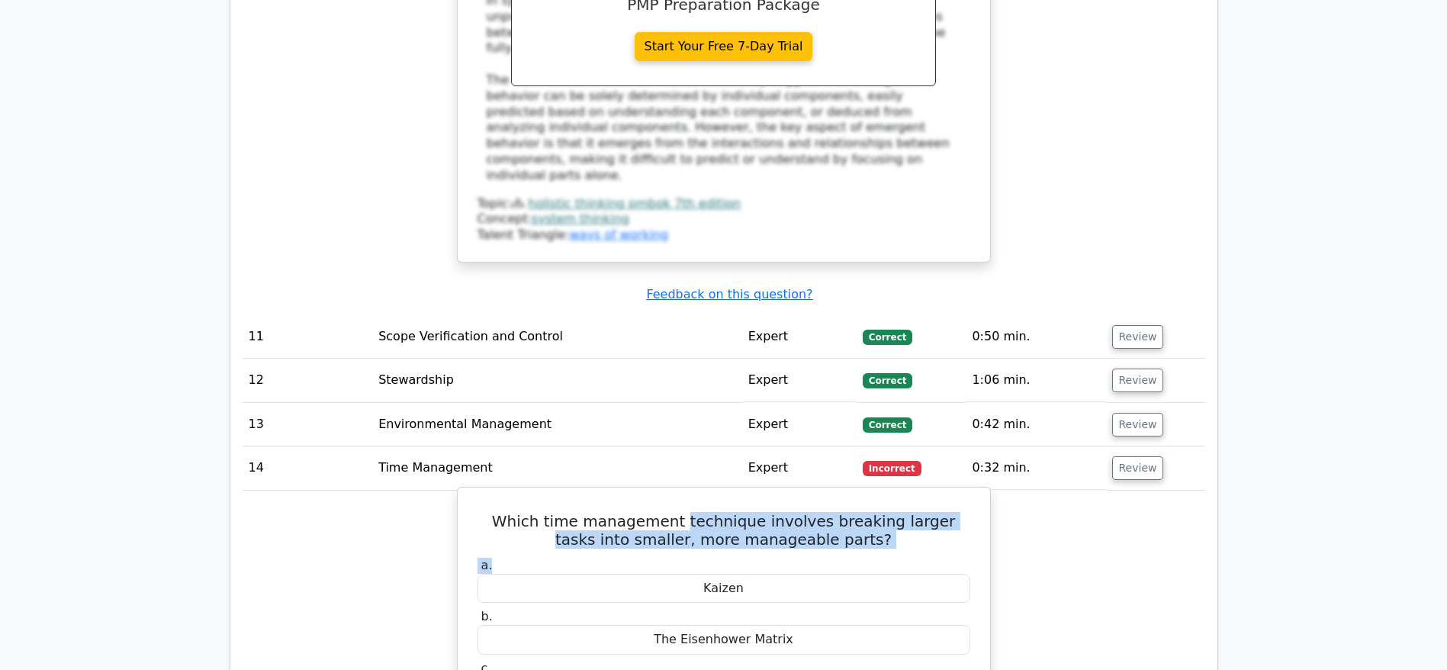
drag, startPoint x: 659, startPoint y: 262, endPoint x: 854, endPoint y: 344, distance: 211.6
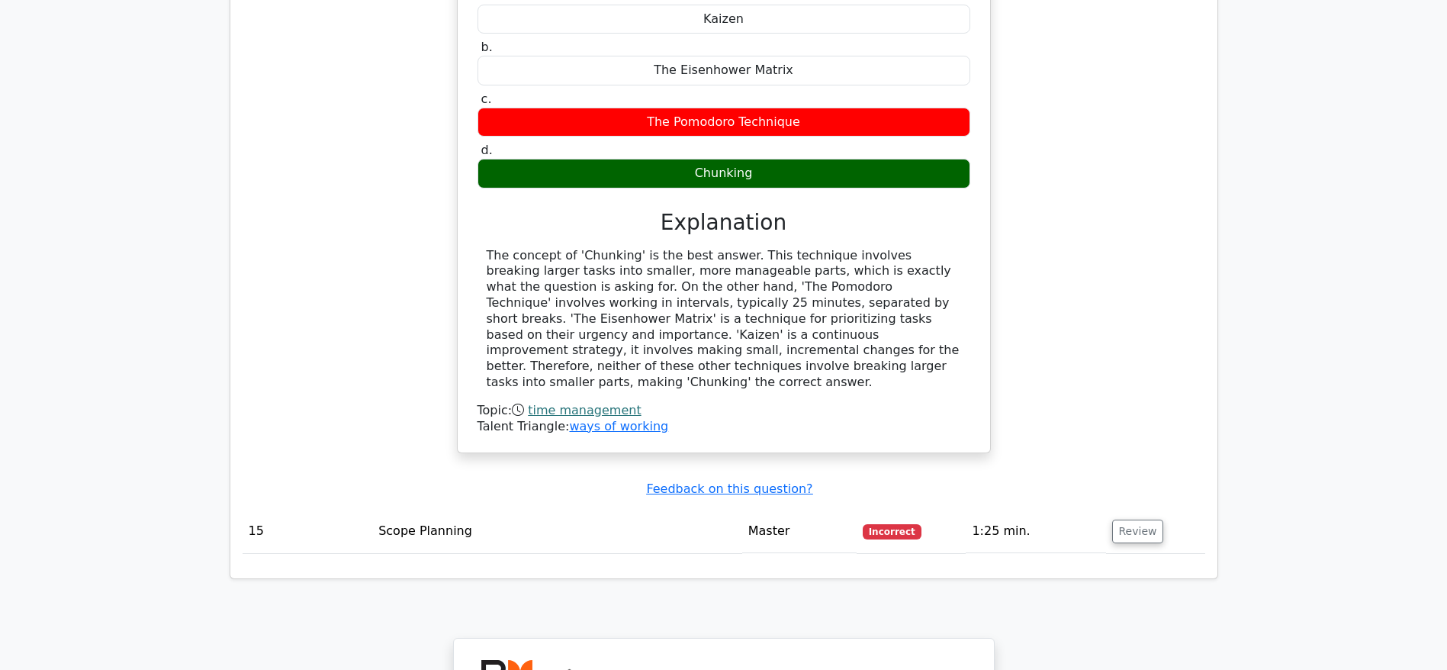
scroll to position [5636, 0]
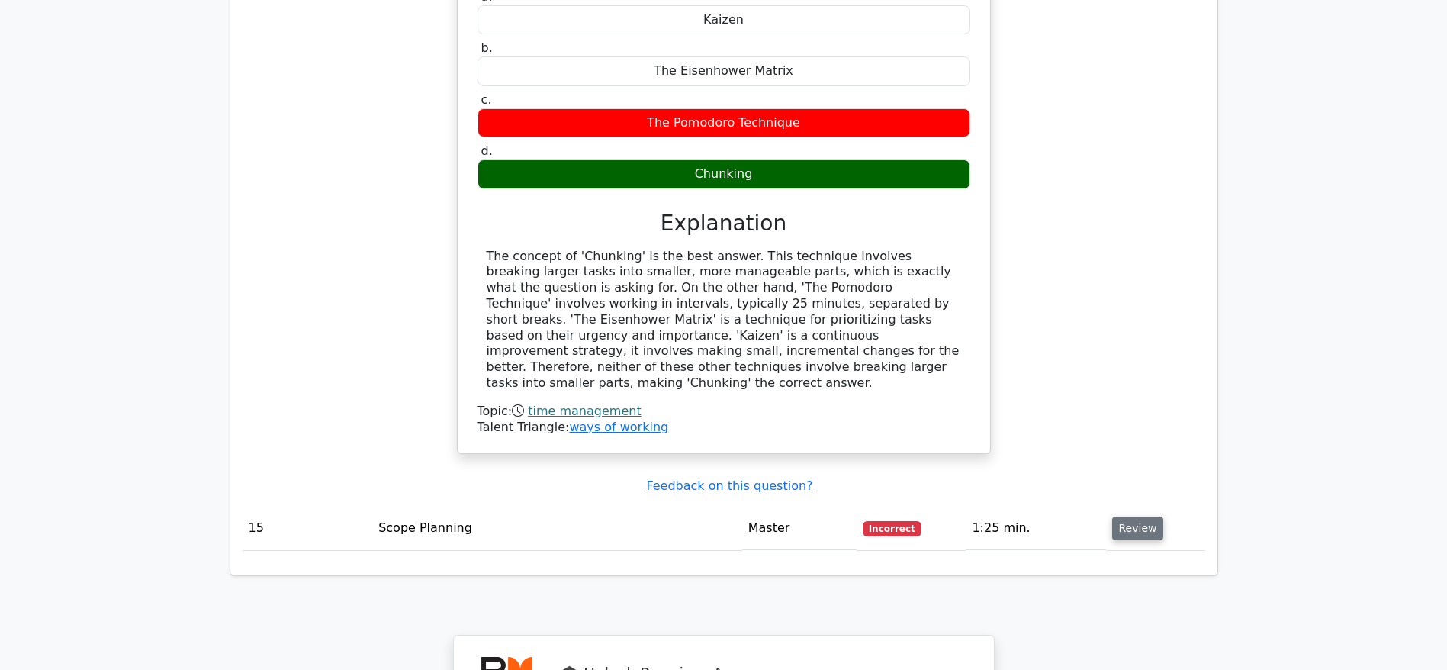
click at [1133, 516] on button "Review" at bounding box center [1138, 528] width 52 height 24
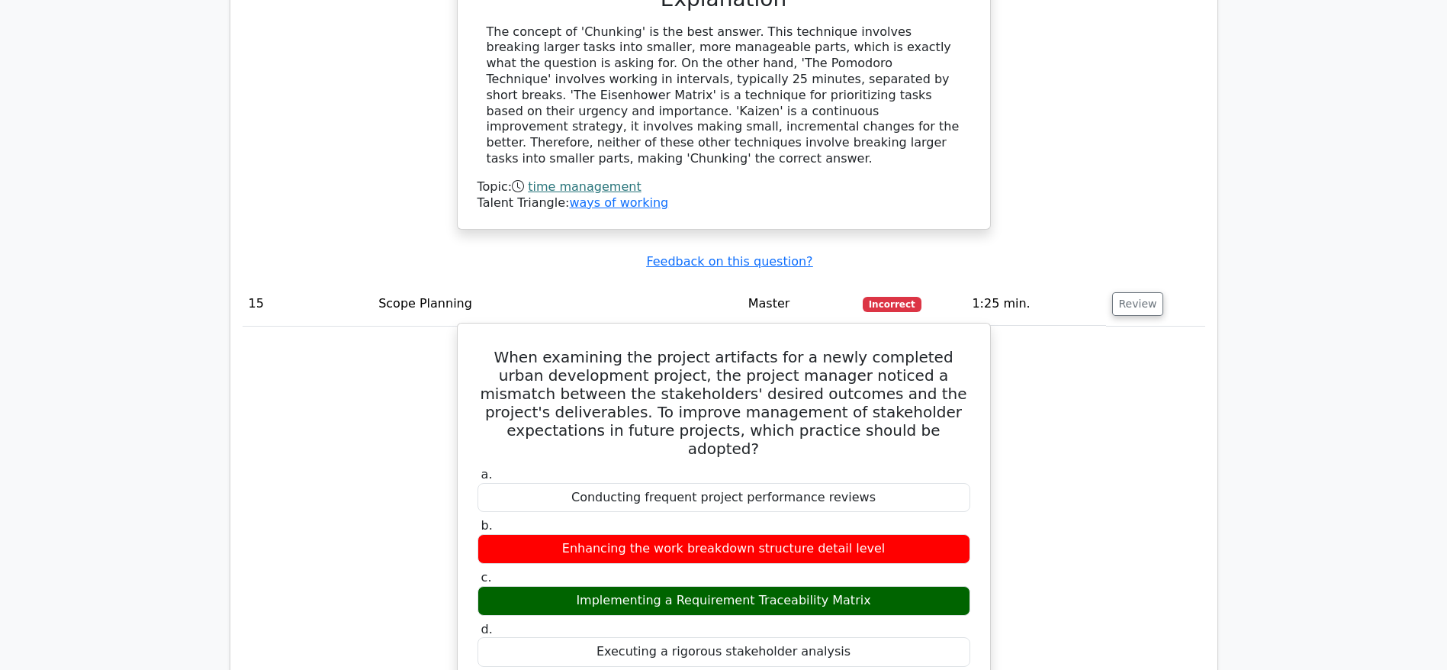
scroll to position [5865, 0]
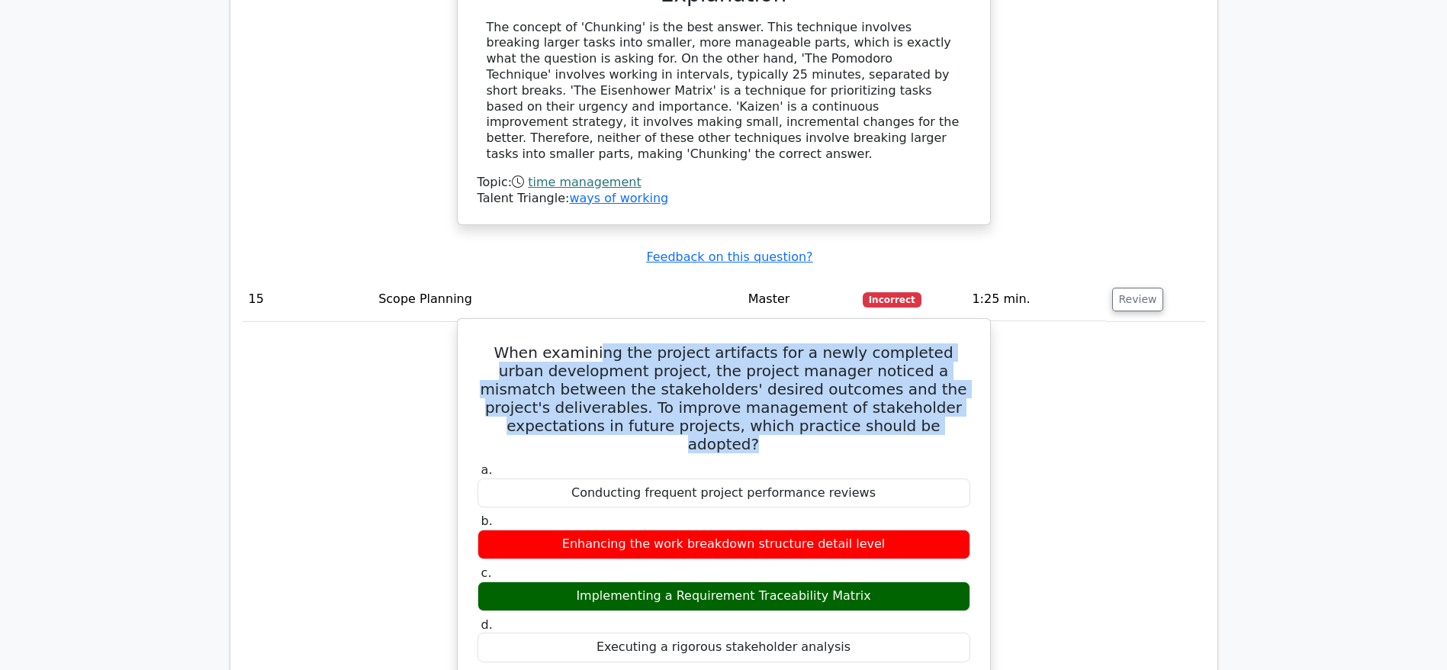
drag, startPoint x: 595, startPoint y: 86, endPoint x: 940, endPoint y: 165, distance: 354.5
click at [940, 343] on h5 "When examining the project artifacts for a newly completed urban development pr…" at bounding box center [724, 398] width 496 height 110
